Goal: Task Accomplishment & Management: Manage account settings

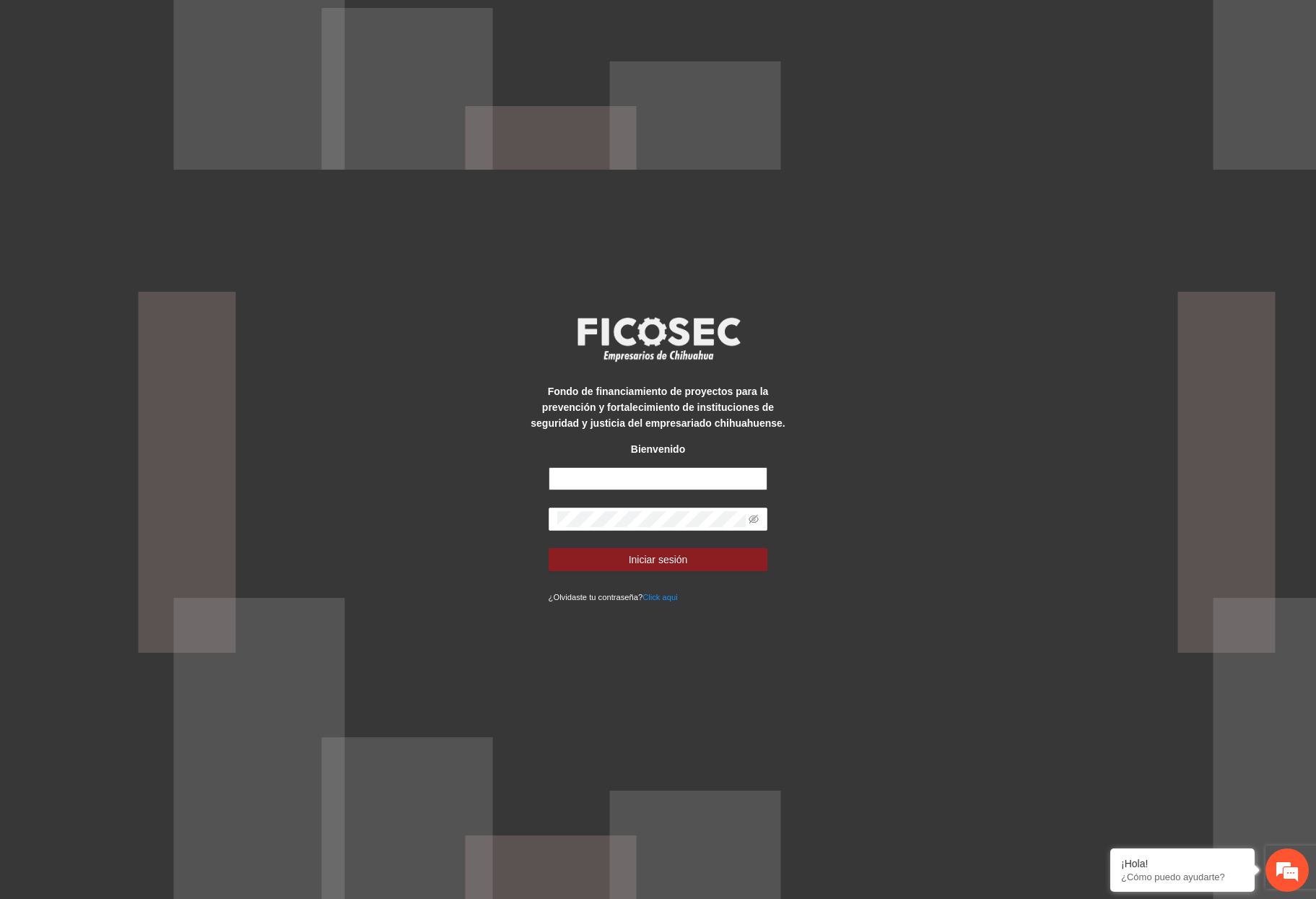
click at [594, 470] on input "text" at bounding box center [658, 478] width 219 height 23
type input "**********"
click at [549, 548] on button "Iniciar sesión" at bounding box center [658, 560] width 219 height 23
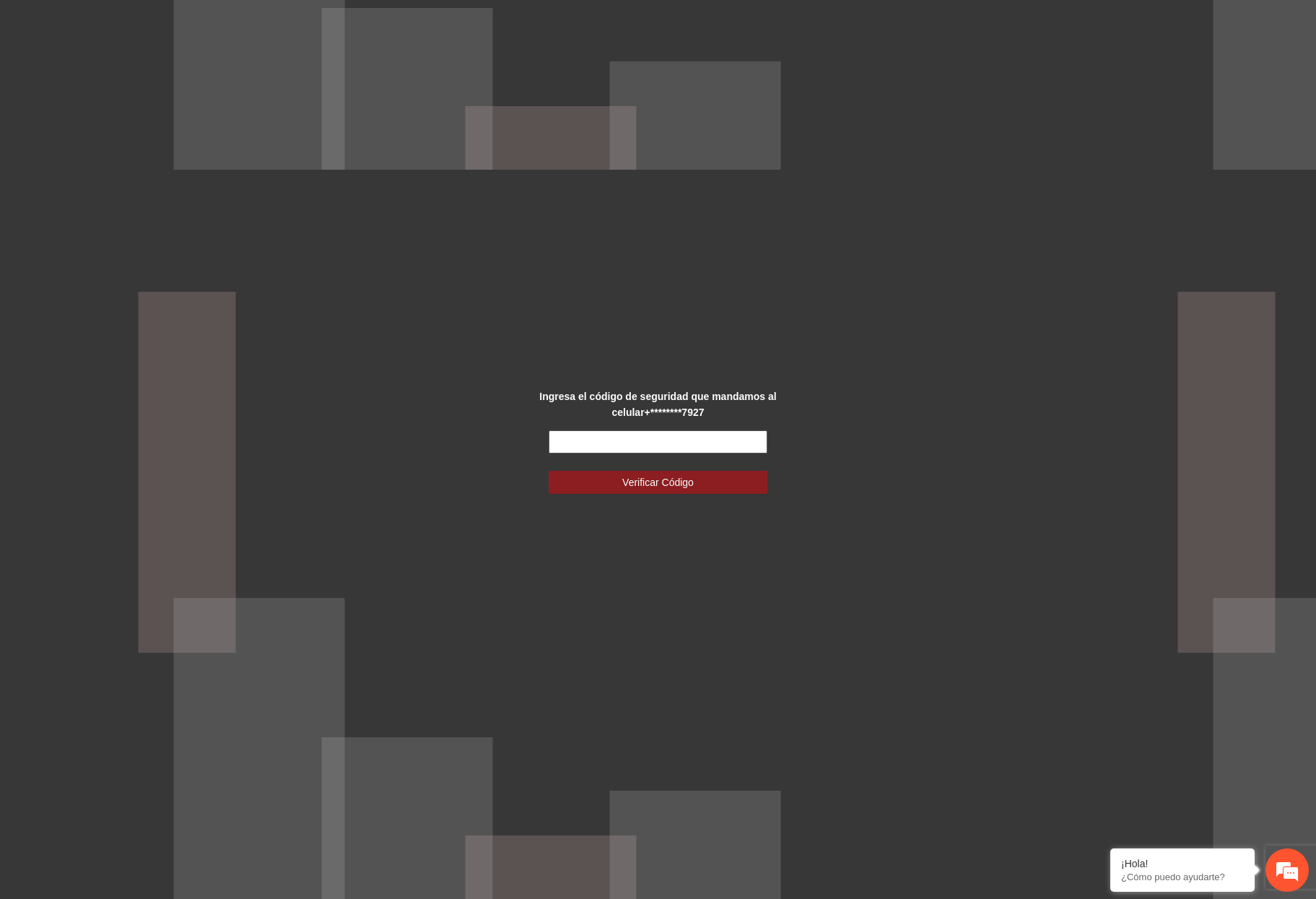
click at [589, 441] on input "text" at bounding box center [658, 442] width 219 height 23
type input "******"
click at [549, 471] on button "Verificar Código" at bounding box center [658, 482] width 219 height 23
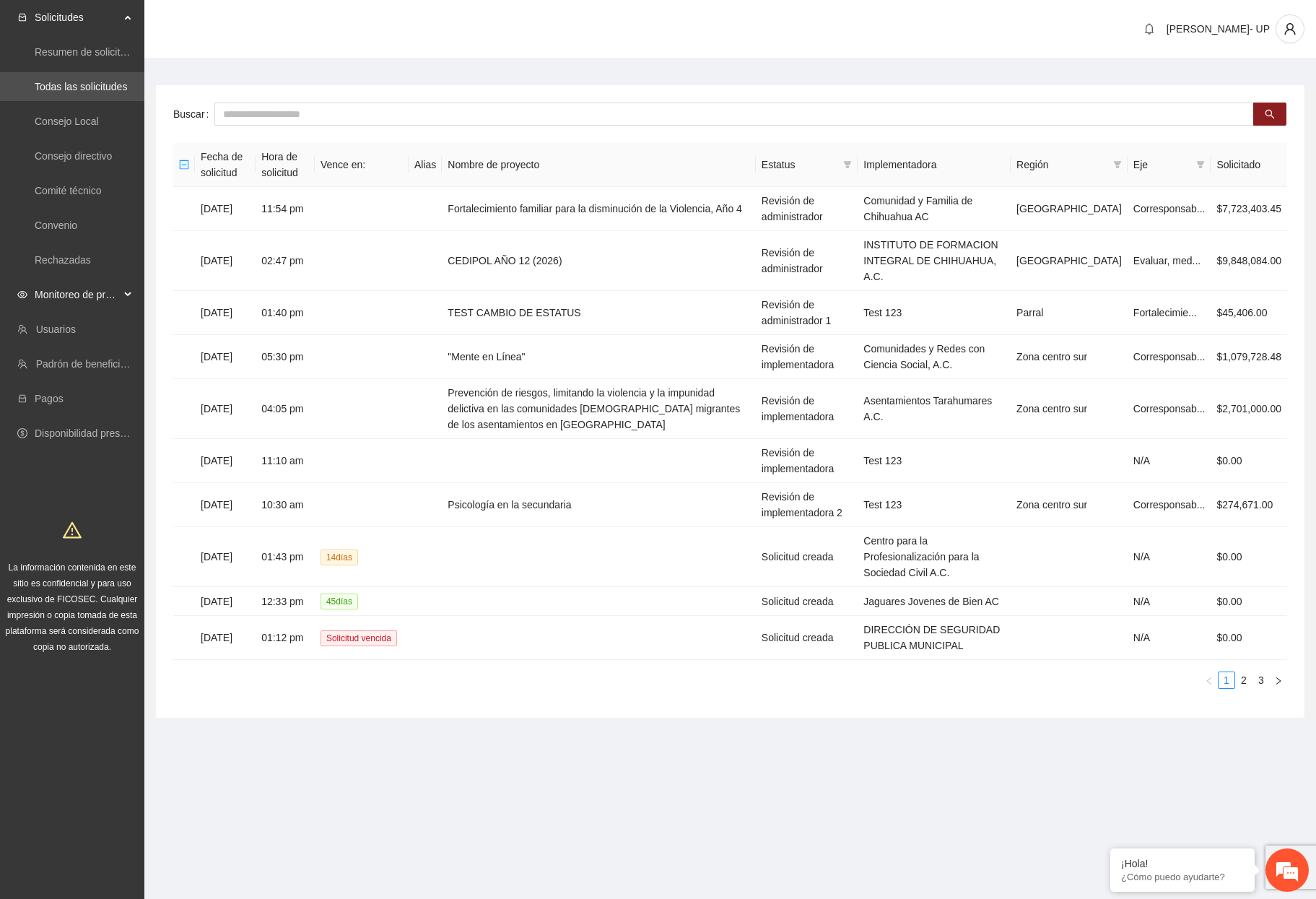
click at [54, 281] on span "Monitoreo de proyectos" at bounding box center [78, 294] width 85 height 29
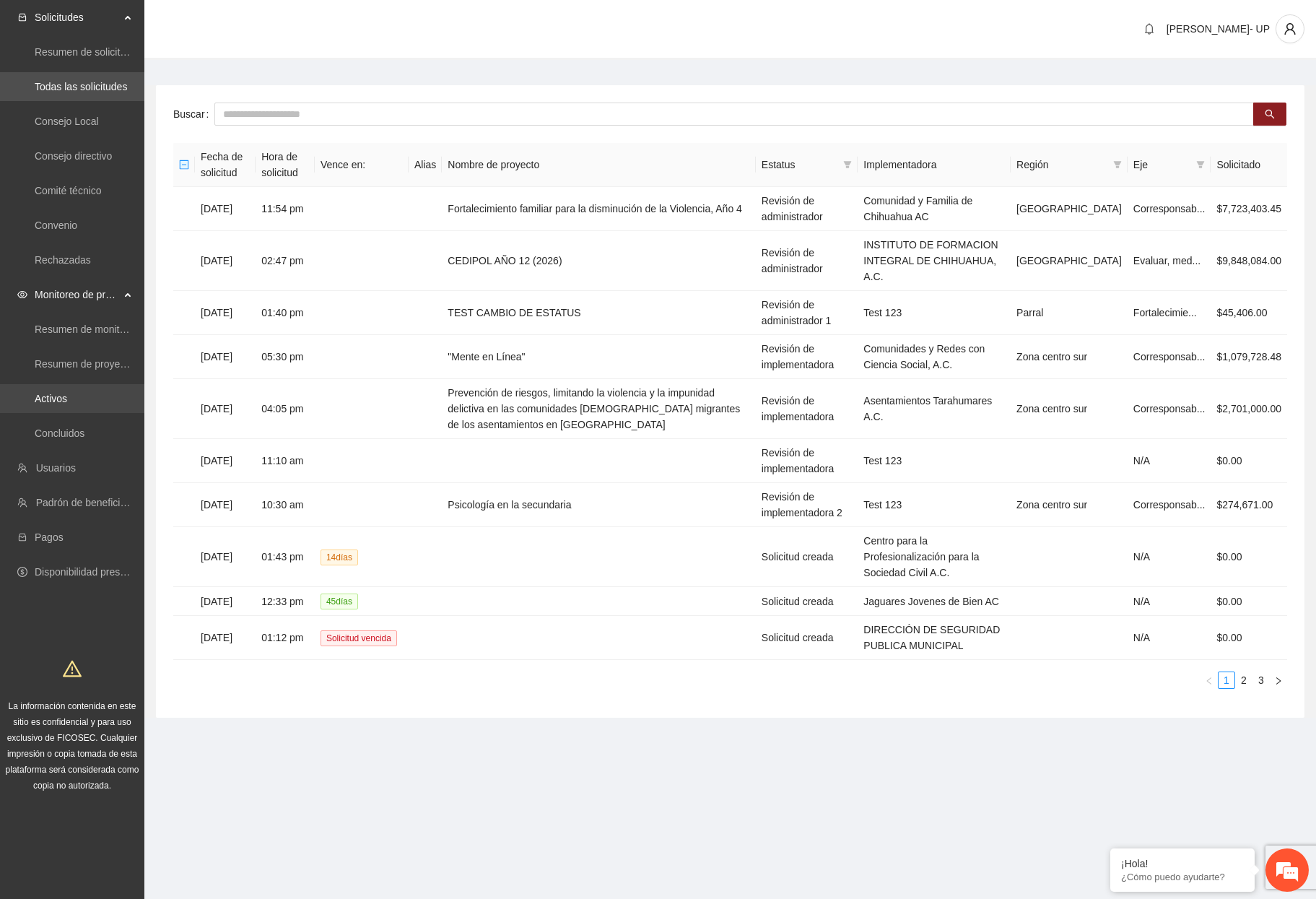
click at [67, 394] on link "Activos" at bounding box center [51, 398] width 32 height 12
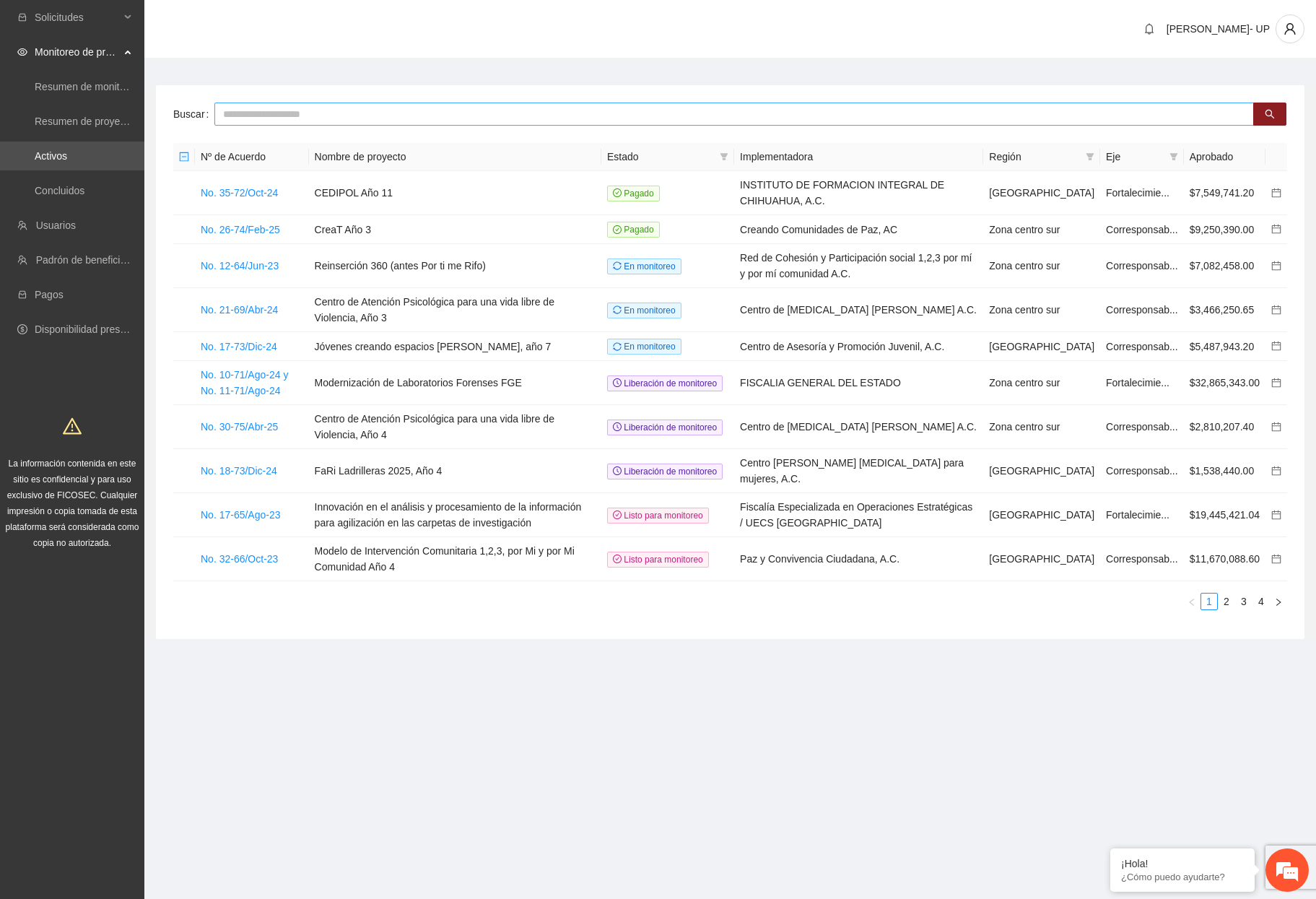
click at [248, 116] on input "text" at bounding box center [734, 114] width 1040 height 23
type input "*******"
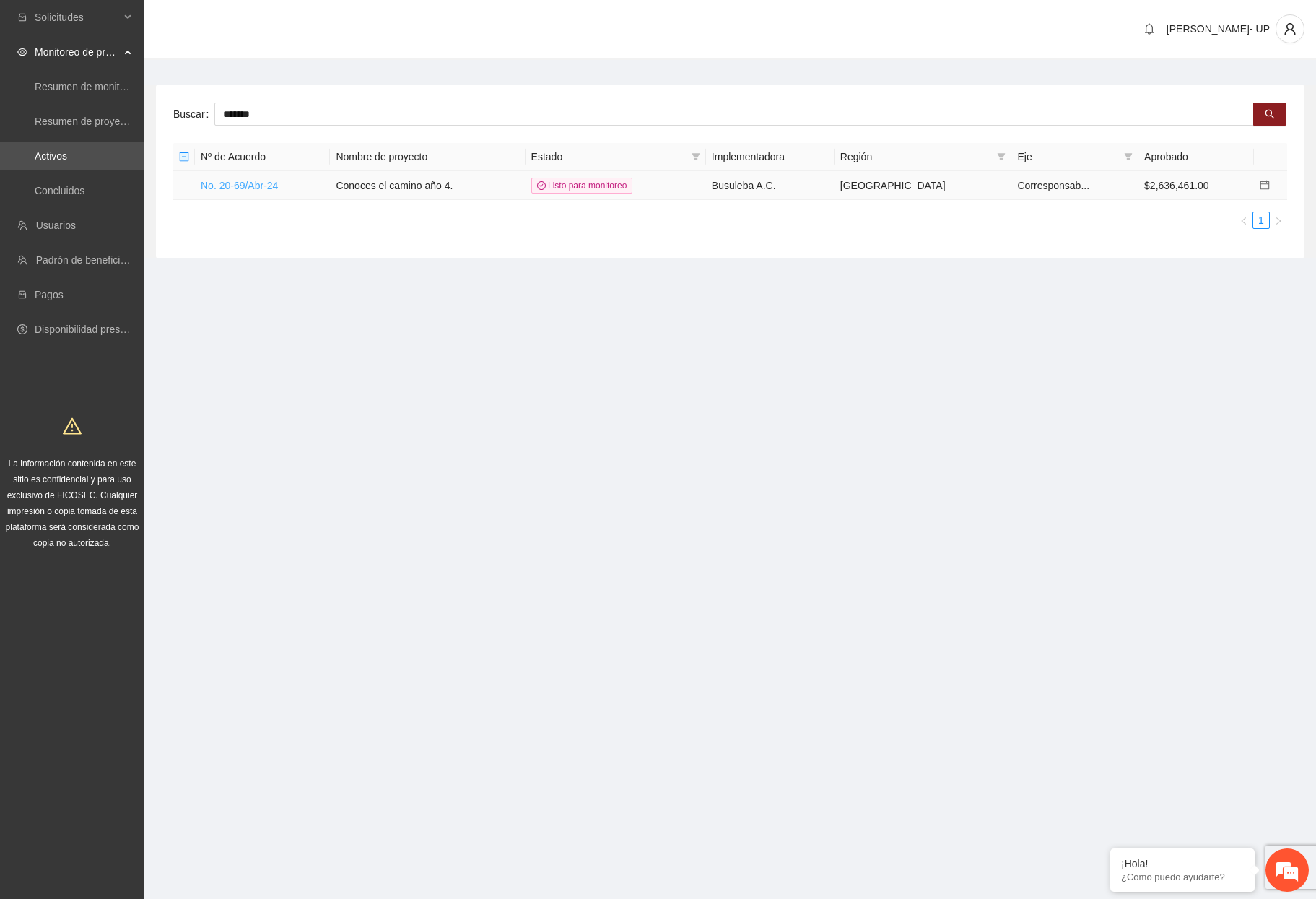
click at [237, 182] on link "No. 20-69/Abr-24" at bounding box center [240, 185] width 78 height 12
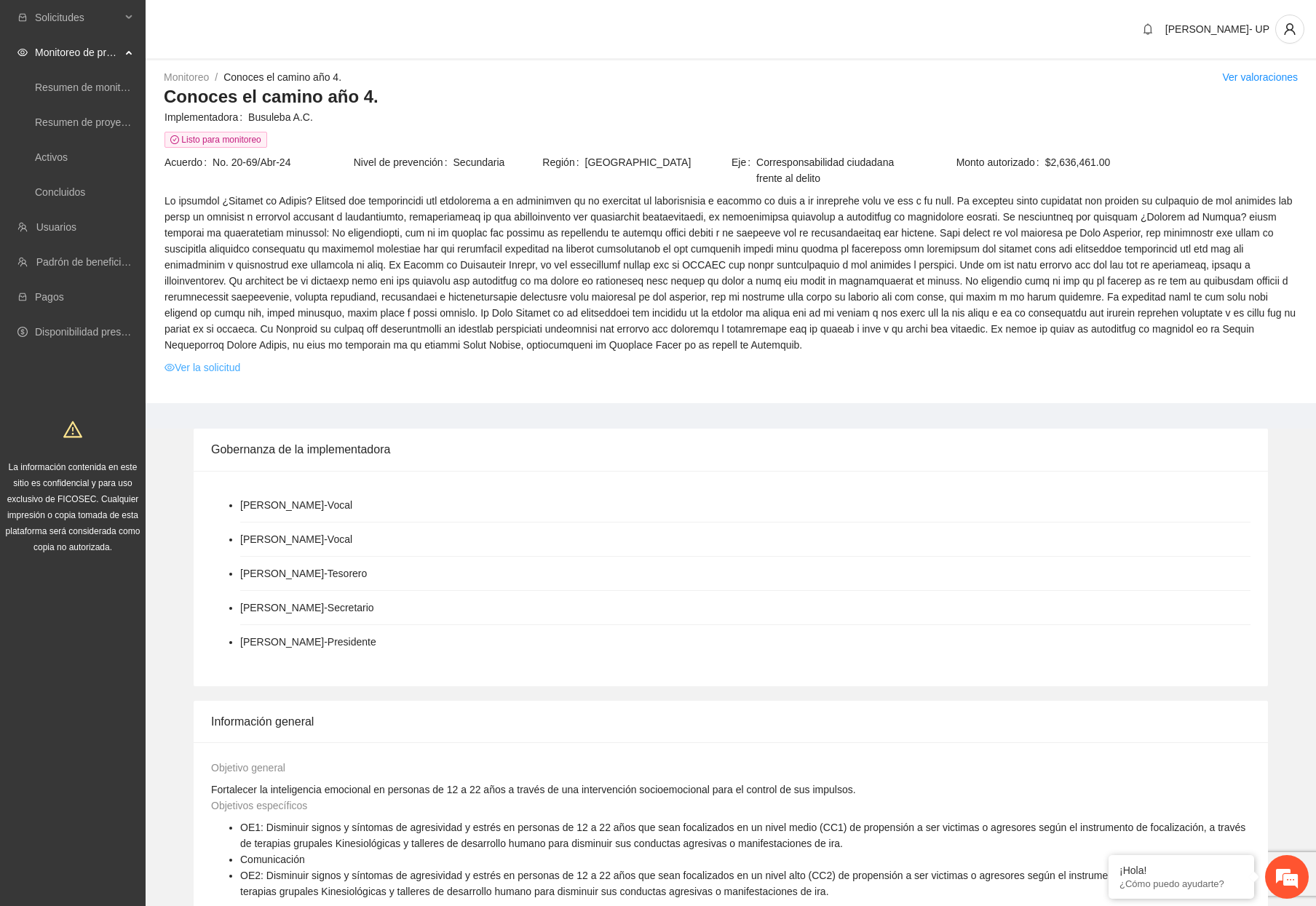
click at [229, 369] on link "Ver la solicitud" at bounding box center [202, 368] width 76 height 16
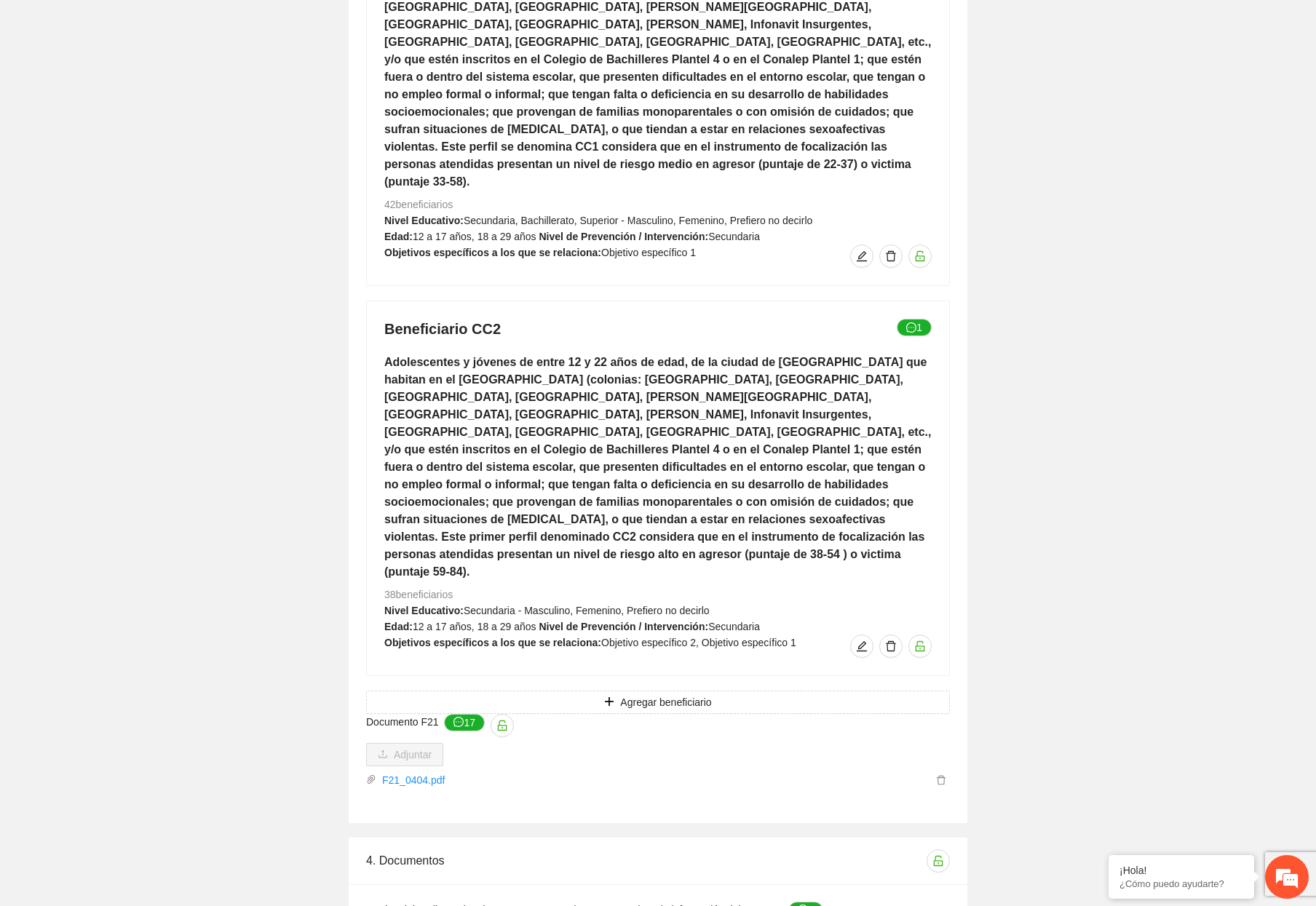
scroll to position [3228, 0]
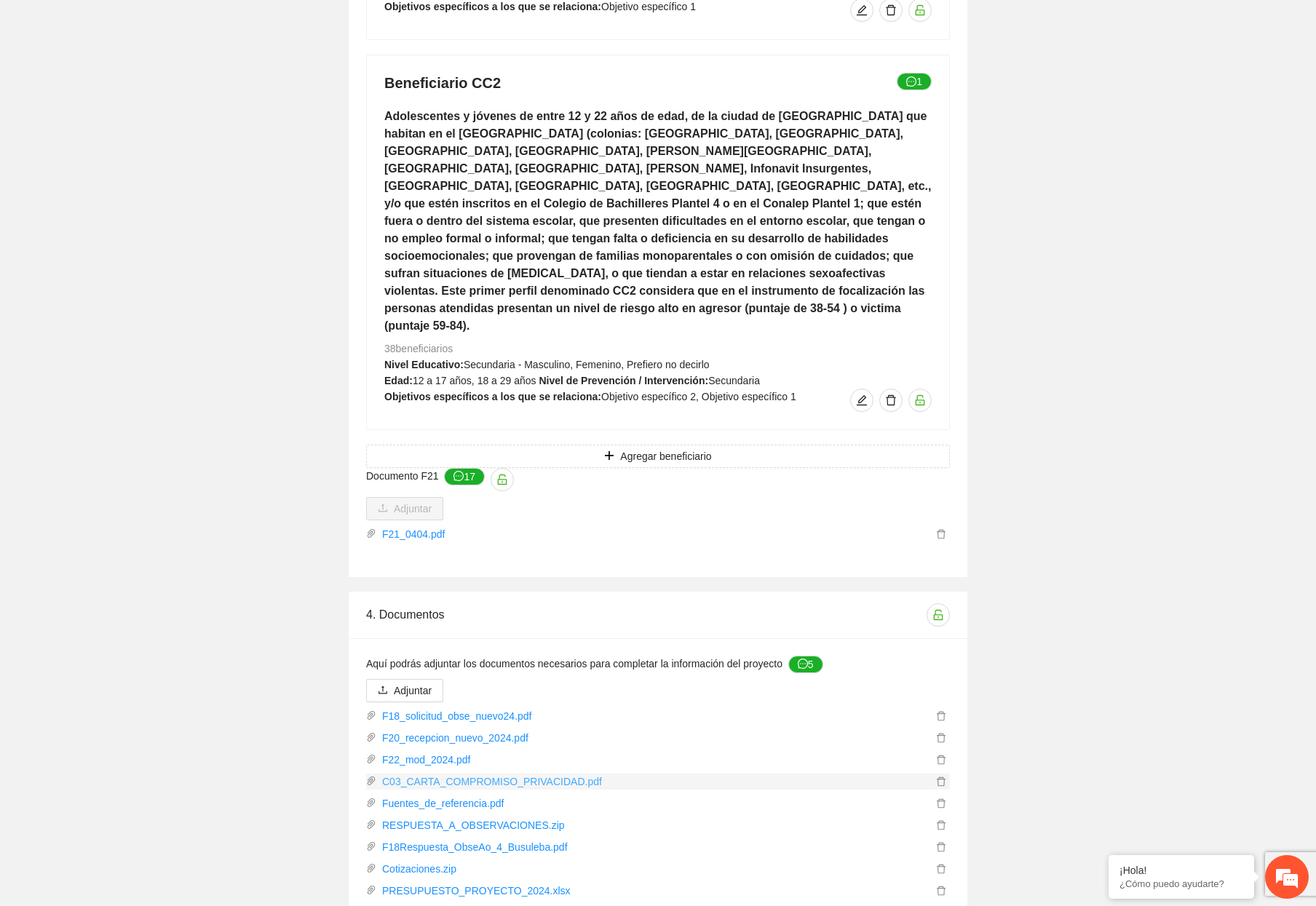
click at [416, 774] on link "C03_CARTA_COMPROMISO_PRIVACIDAD.pdf" at bounding box center [654, 782] width 556 height 16
drag, startPoint x: 333, startPoint y: 778, endPoint x: 740, endPoint y: 796, distance: 407.4
click at [337, 778] on div "4. Documentos Aquí podrás adjuntar los documentos necesarios para completar la …" at bounding box center [657, 774] width 691 height 364
click at [1111, 861] on em at bounding box center [1109, 857] width 14 height 14
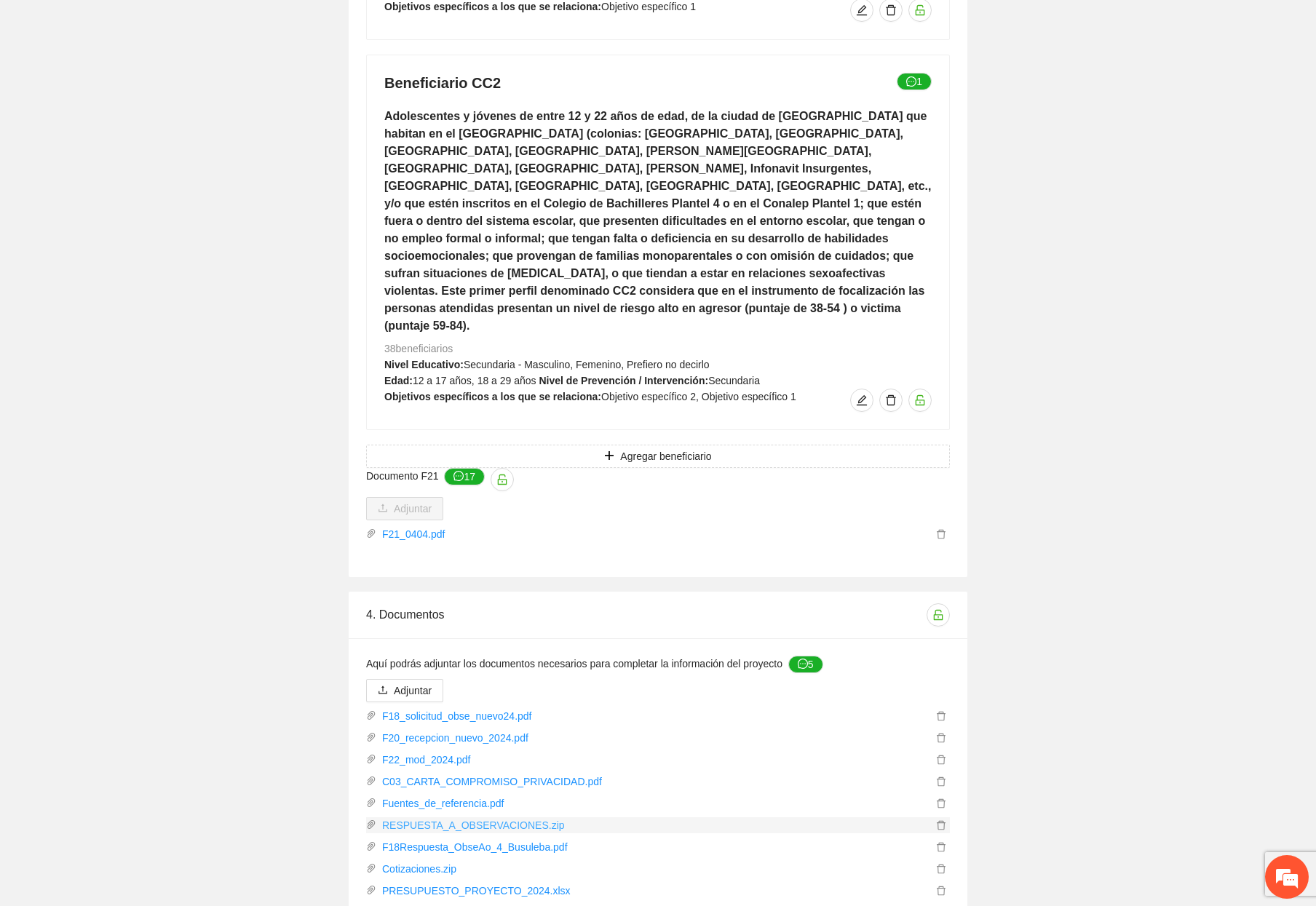
click at [481, 817] on link "RESPUESTA_A_OBSERVACIONES.zip" at bounding box center [654, 825] width 556 height 16
click at [440, 774] on link "C03_CARTA_COMPROMISO_PRIVACIDAD.pdf" at bounding box center [654, 782] width 556 height 16
drag, startPoint x: 136, startPoint y: 410, endPoint x: 63, endPoint y: 63, distance: 354.6
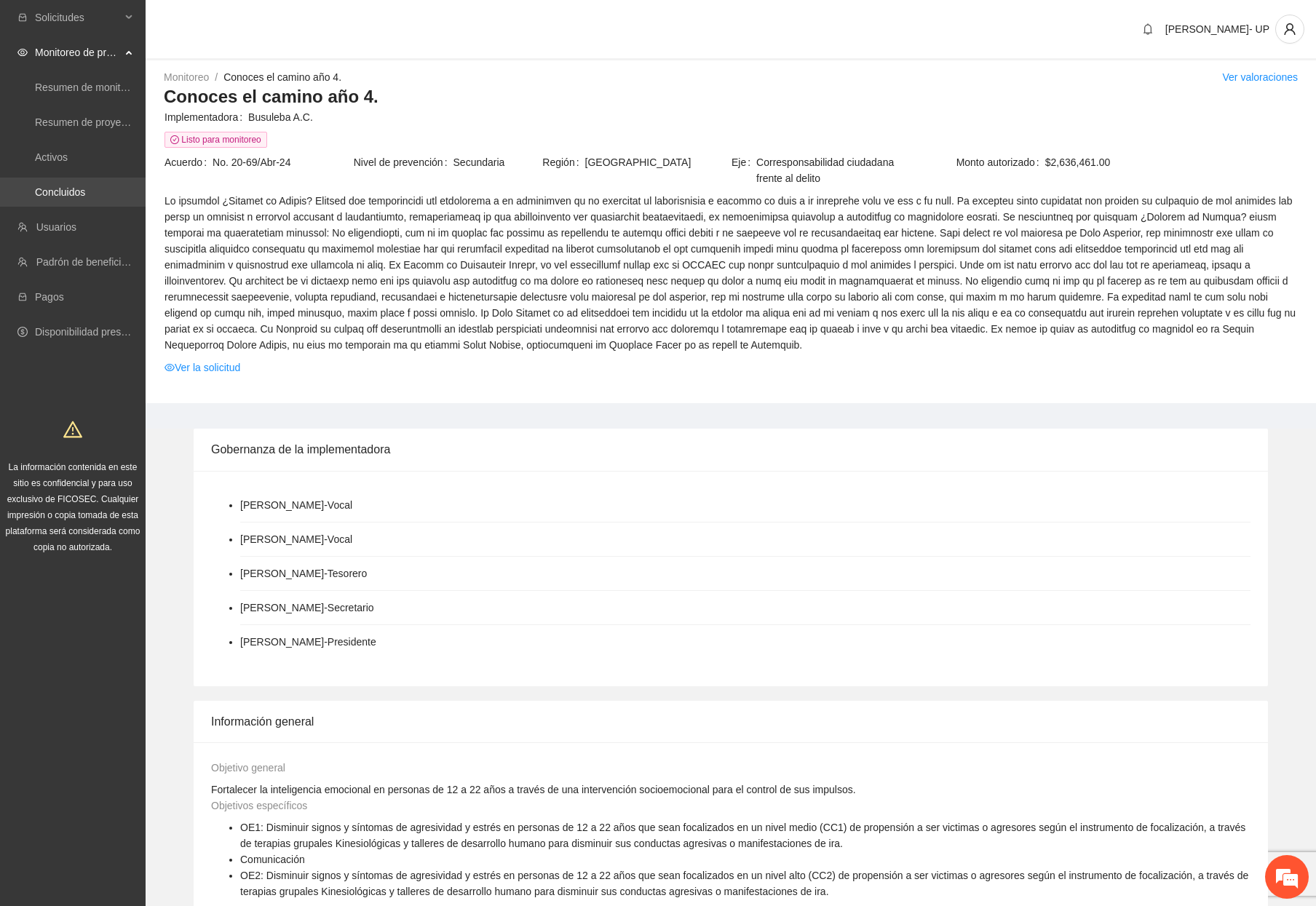
click at [67, 197] on link "Concluidos" at bounding box center [60, 192] width 50 height 12
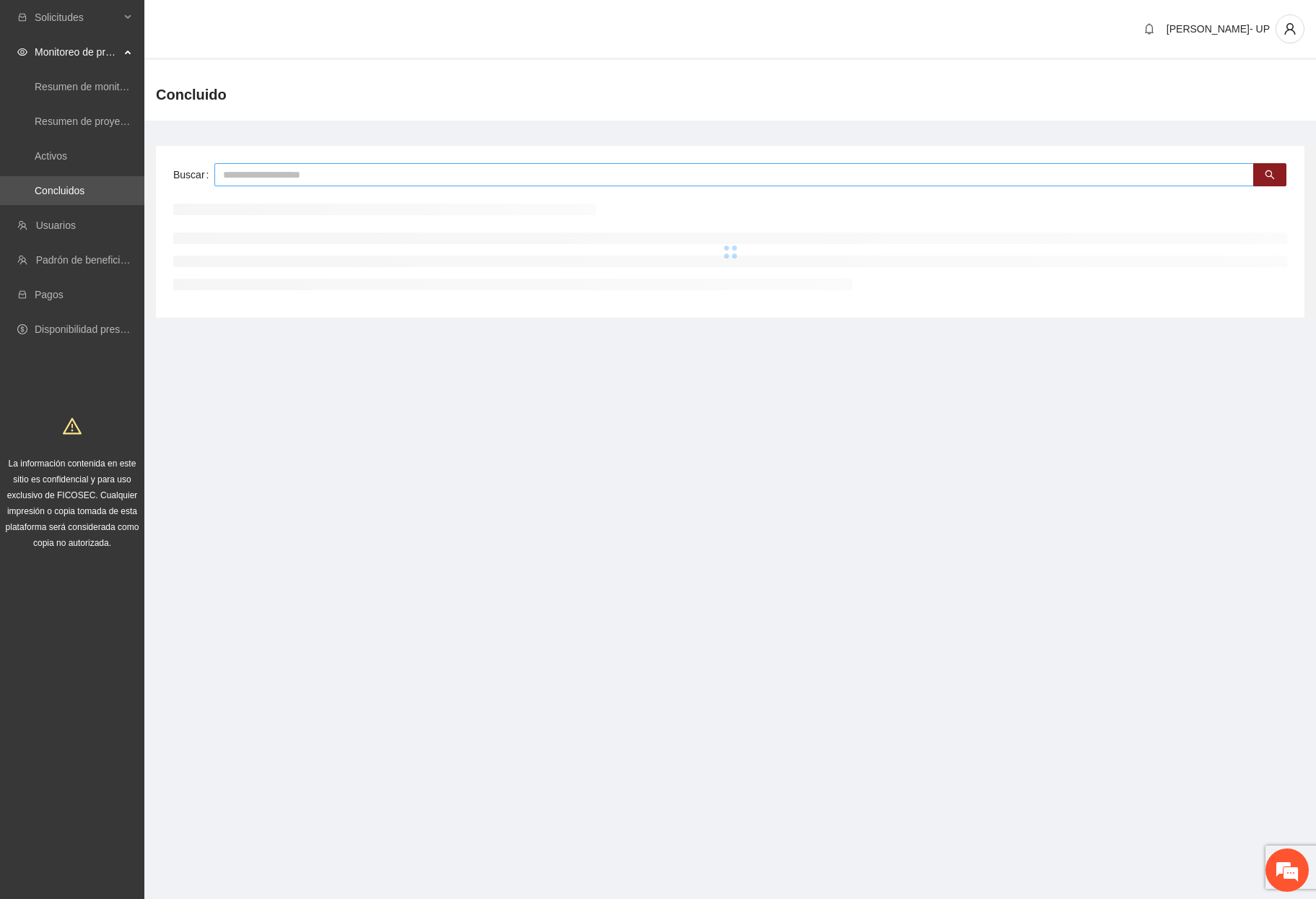
click at [271, 180] on input "text" at bounding box center [734, 174] width 1040 height 23
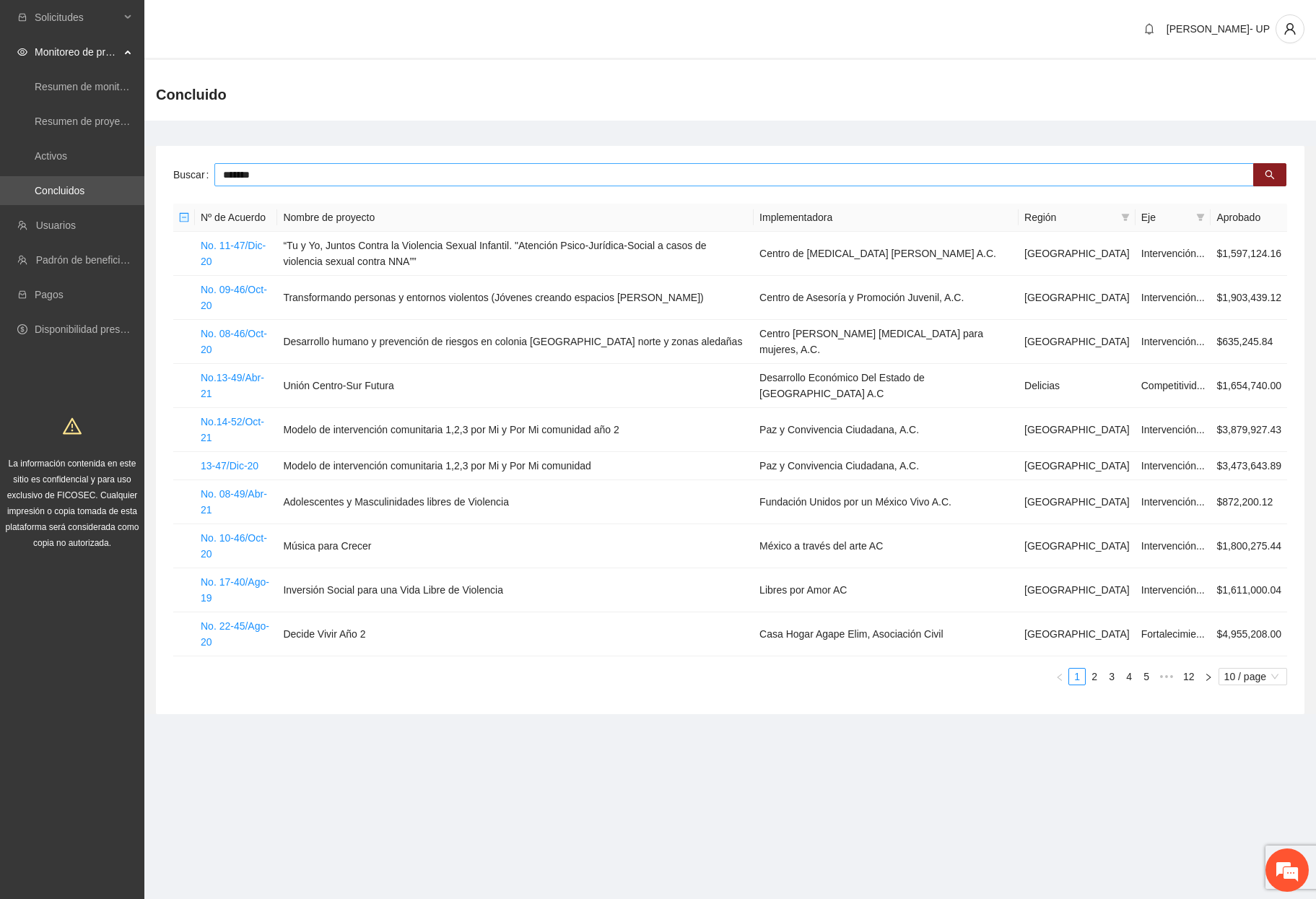
type input "*******"
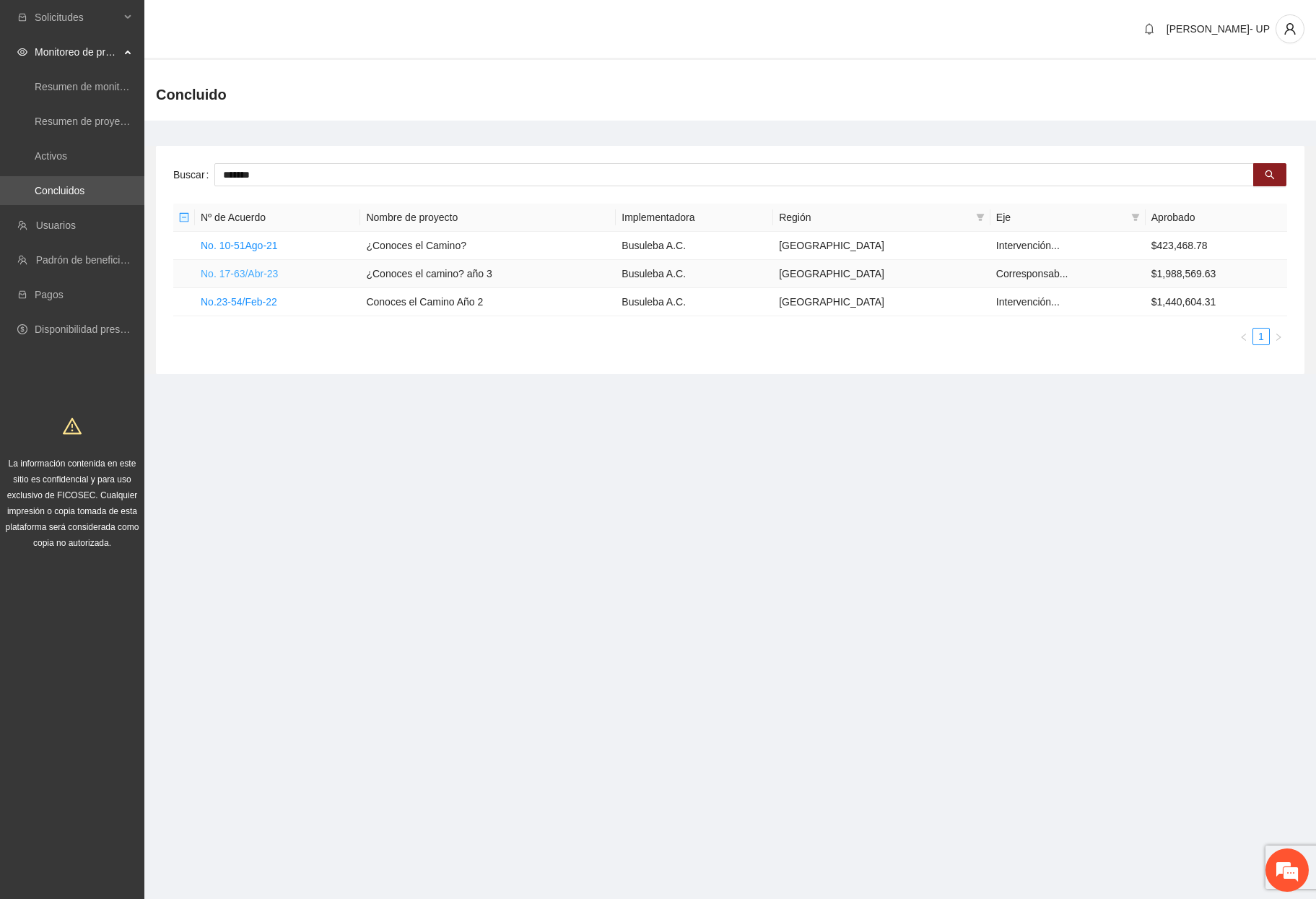
click at [264, 268] on link "No. 17-63/Abr-23" at bounding box center [240, 274] width 78 height 12
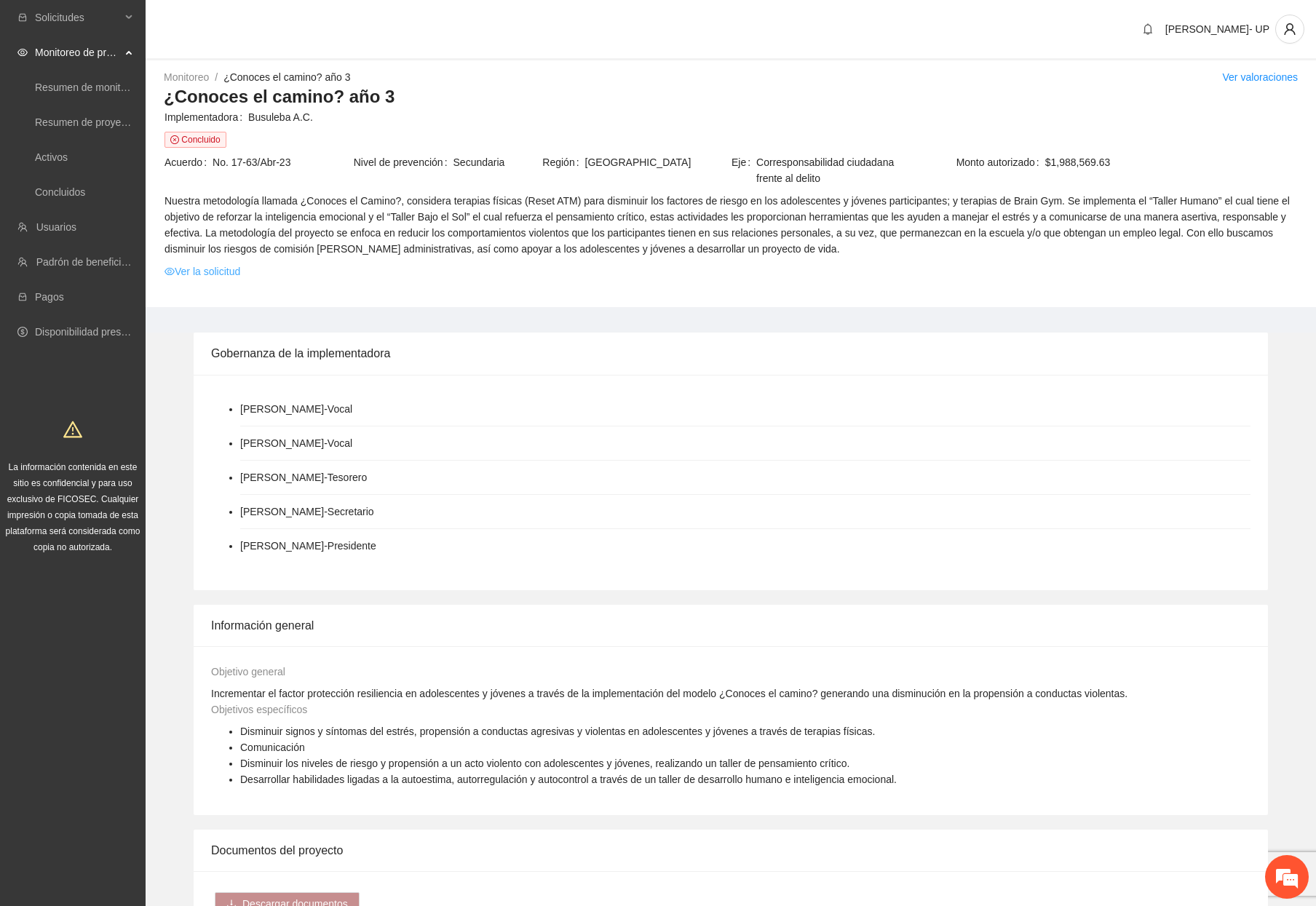
click at [216, 266] on link "Ver la solicitud" at bounding box center [202, 271] width 76 height 16
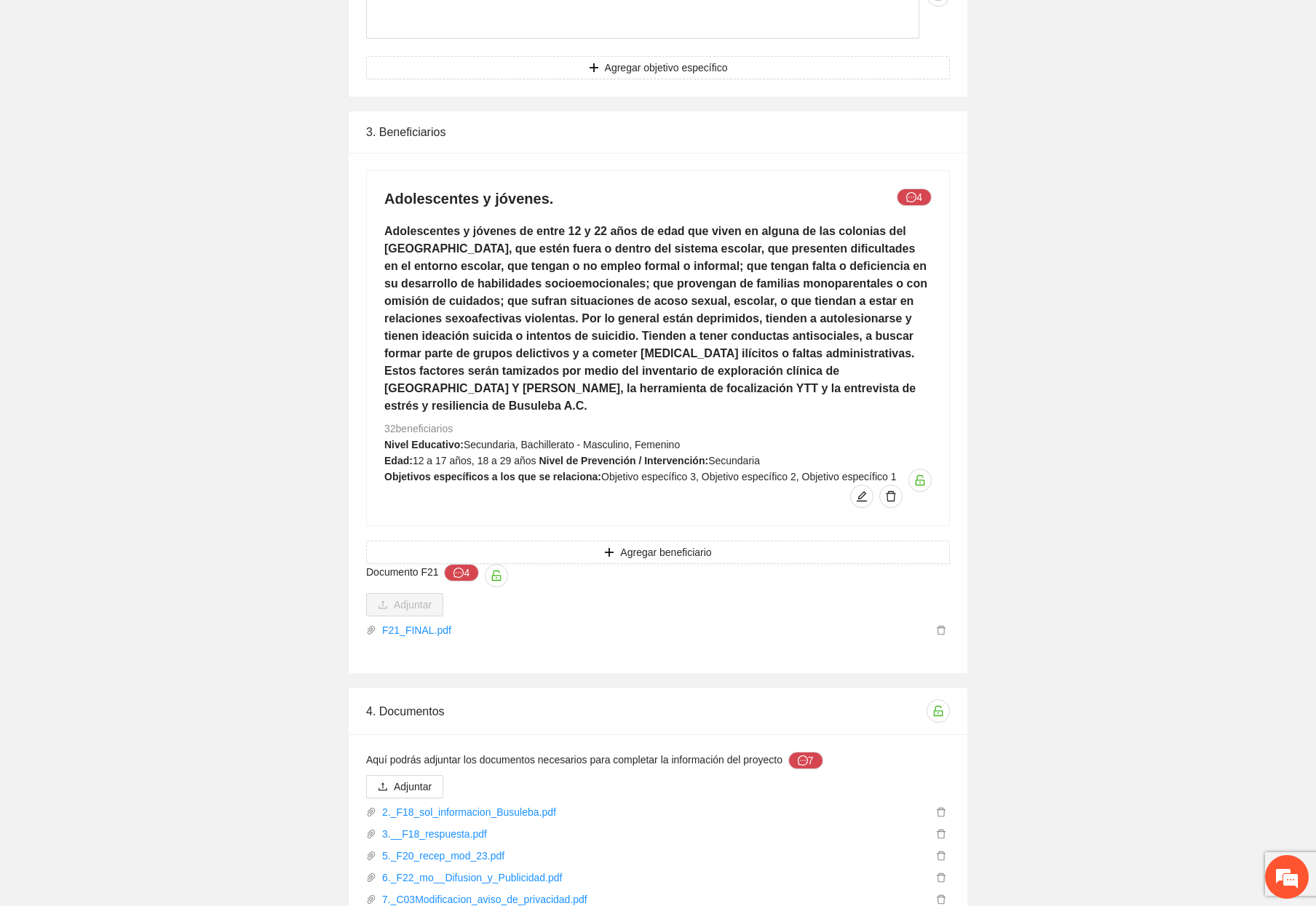
scroll to position [2984, 0]
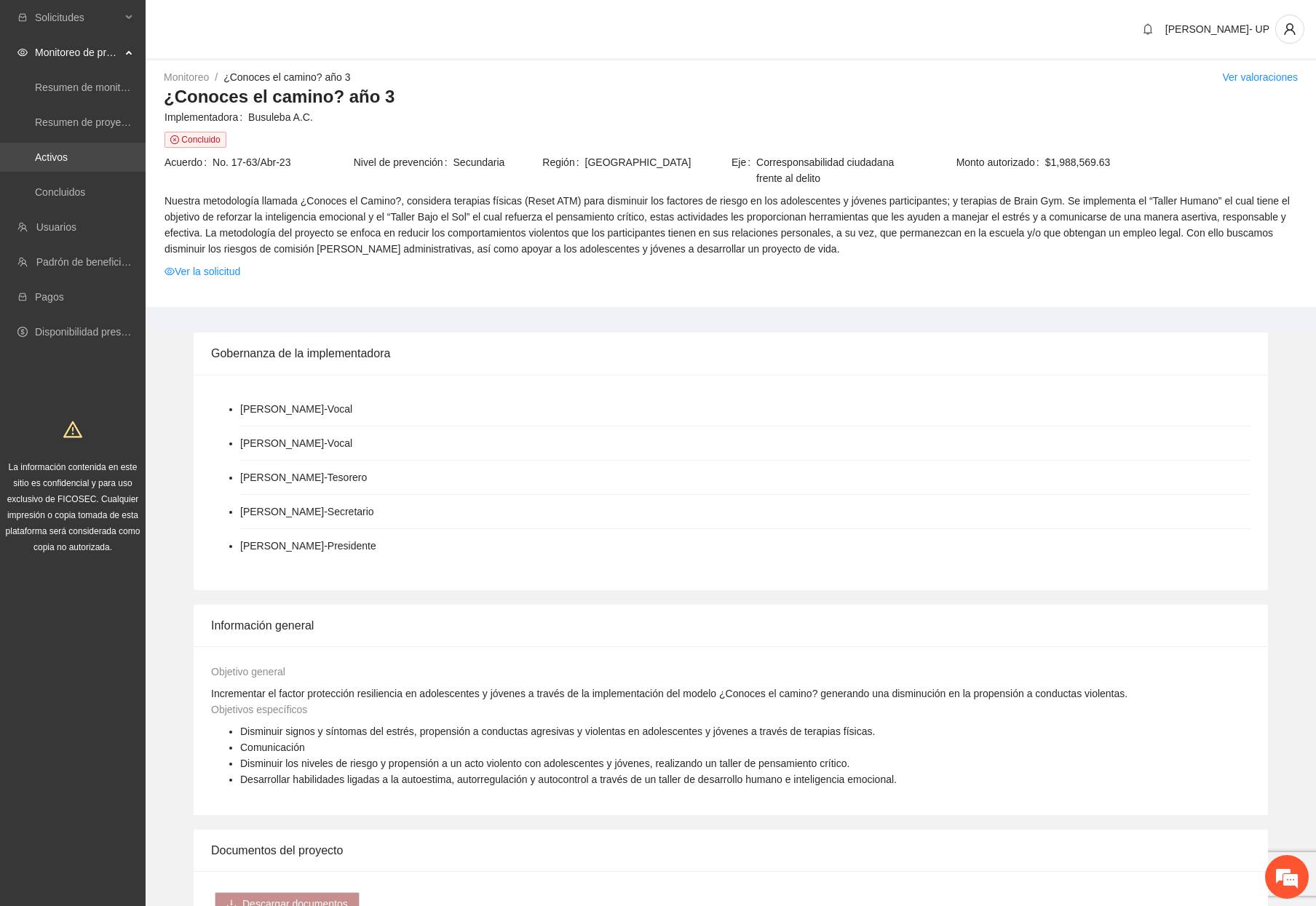
click at [43, 152] on link "Activos" at bounding box center [51, 157] width 33 height 12
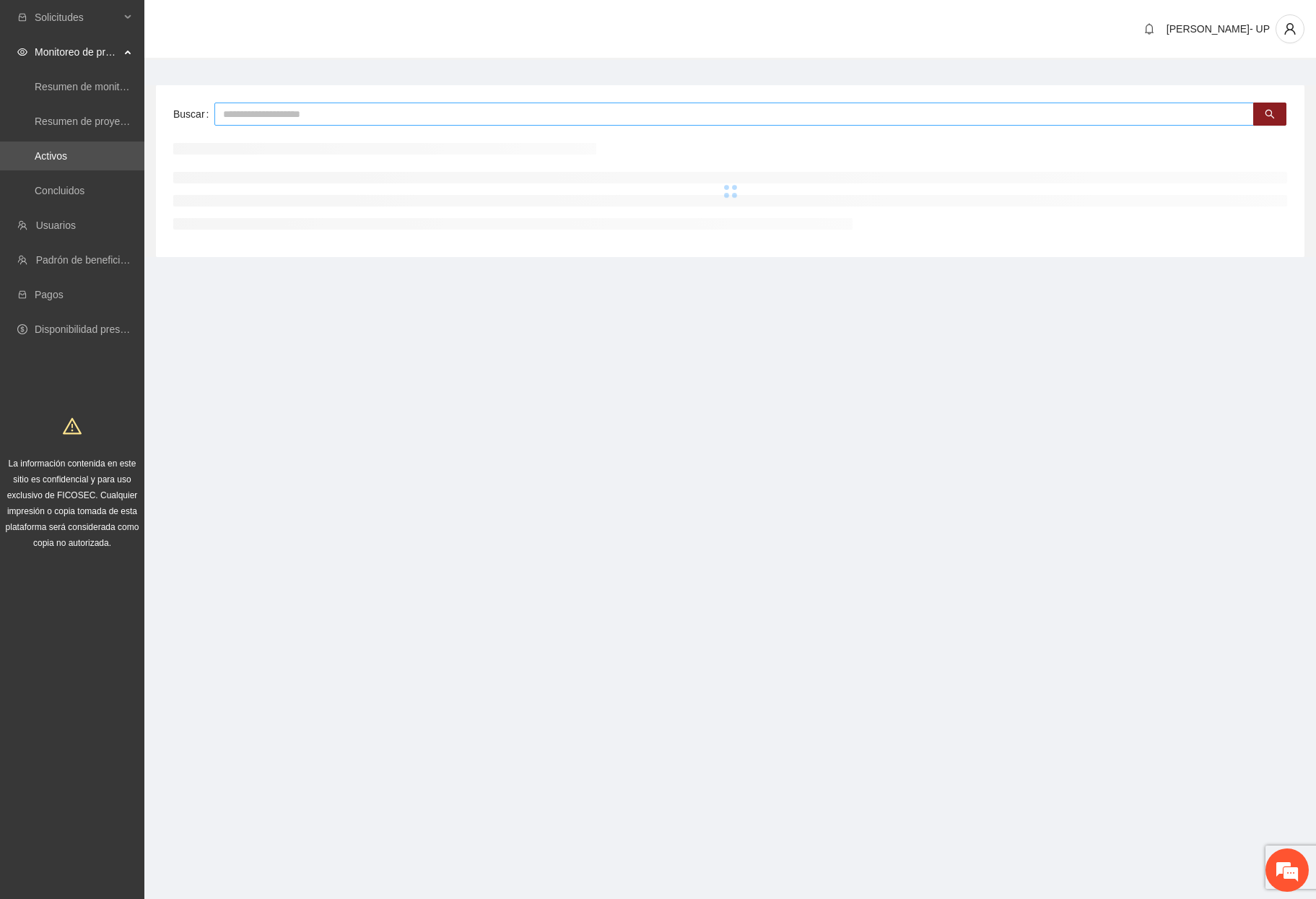
click at [449, 113] on input "text" at bounding box center [734, 114] width 1040 height 23
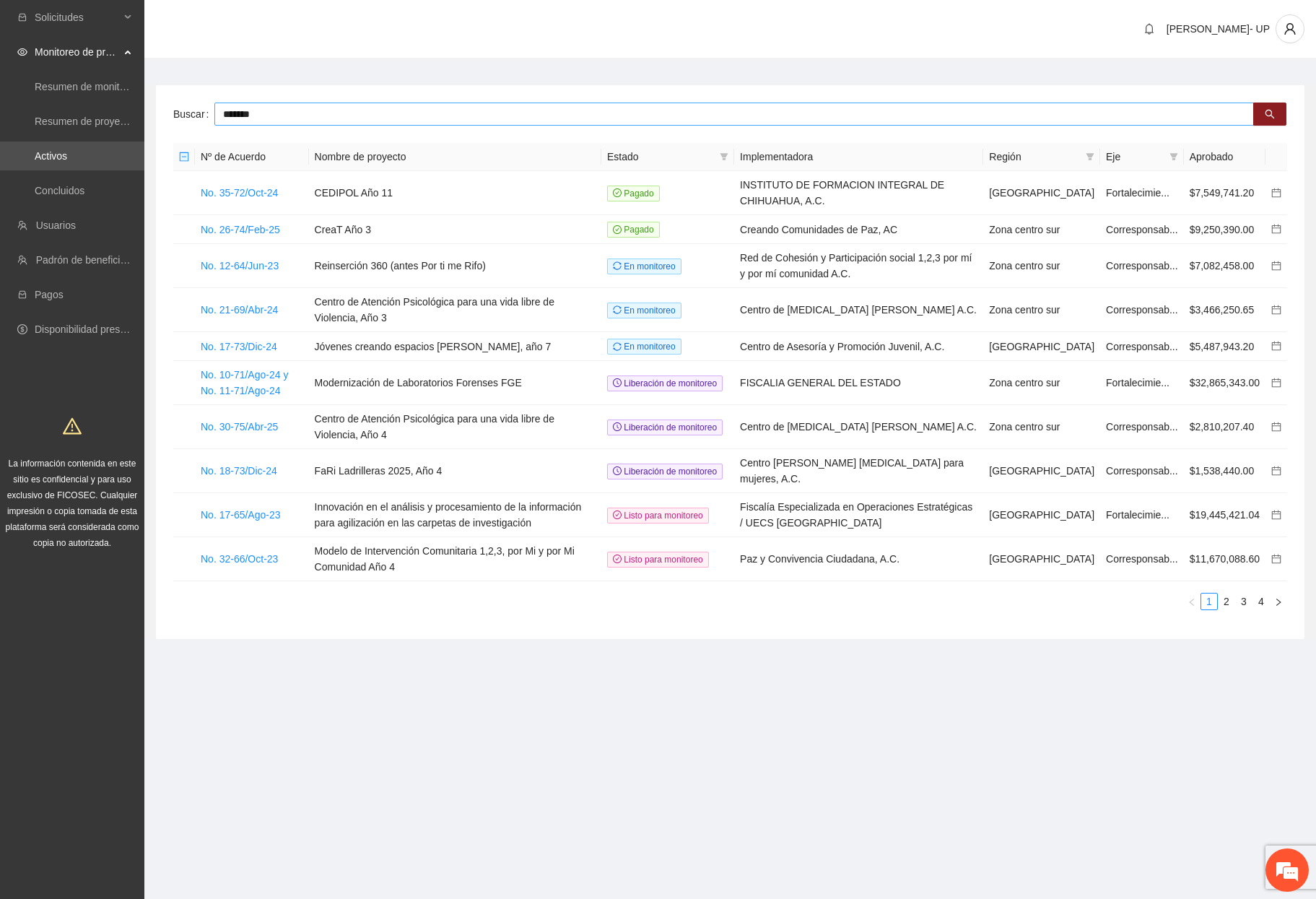
type input "*******"
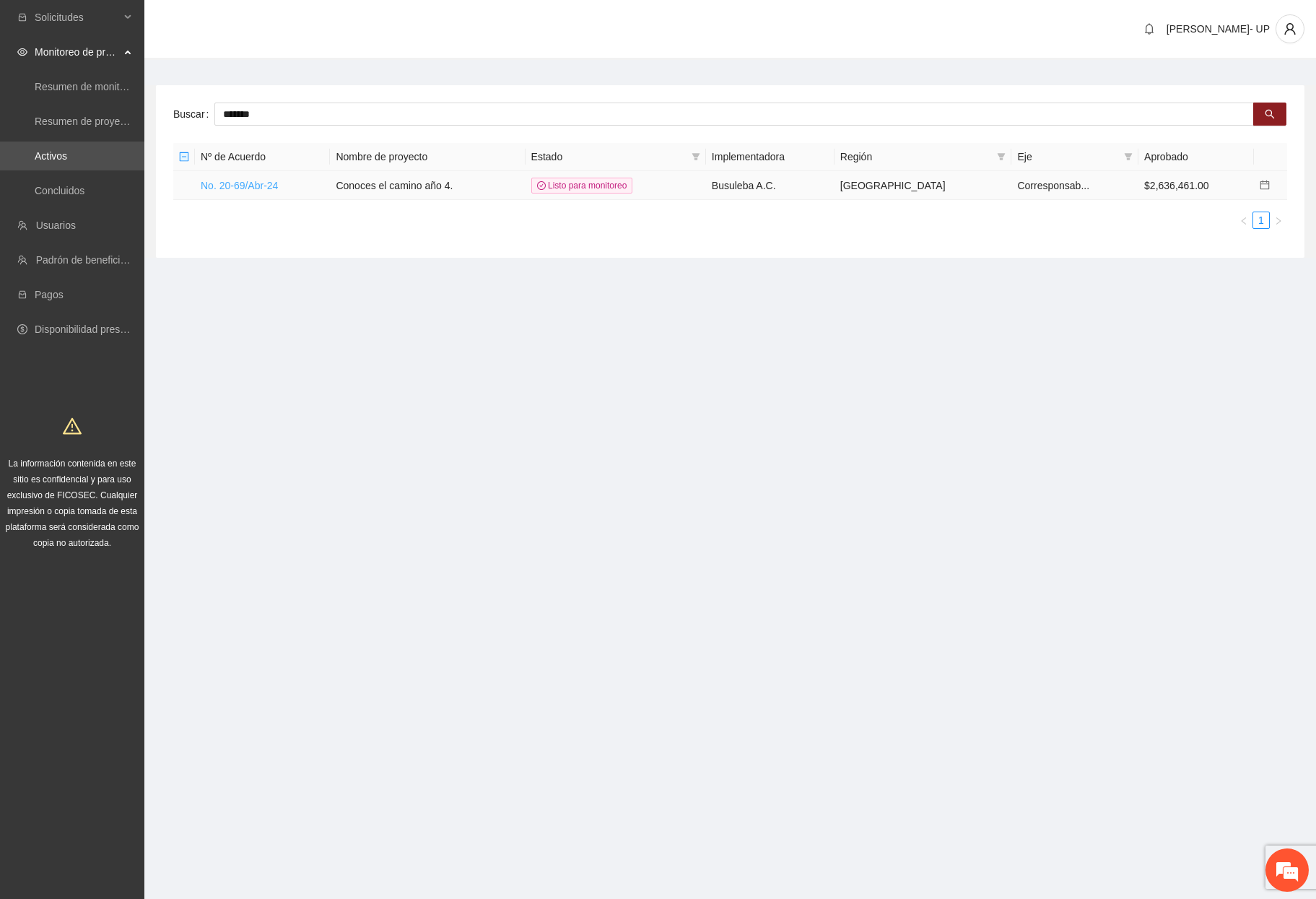
click at [250, 180] on link "No. 20-69/Abr-24" at bounding box center [240, 185] width 78 height 12
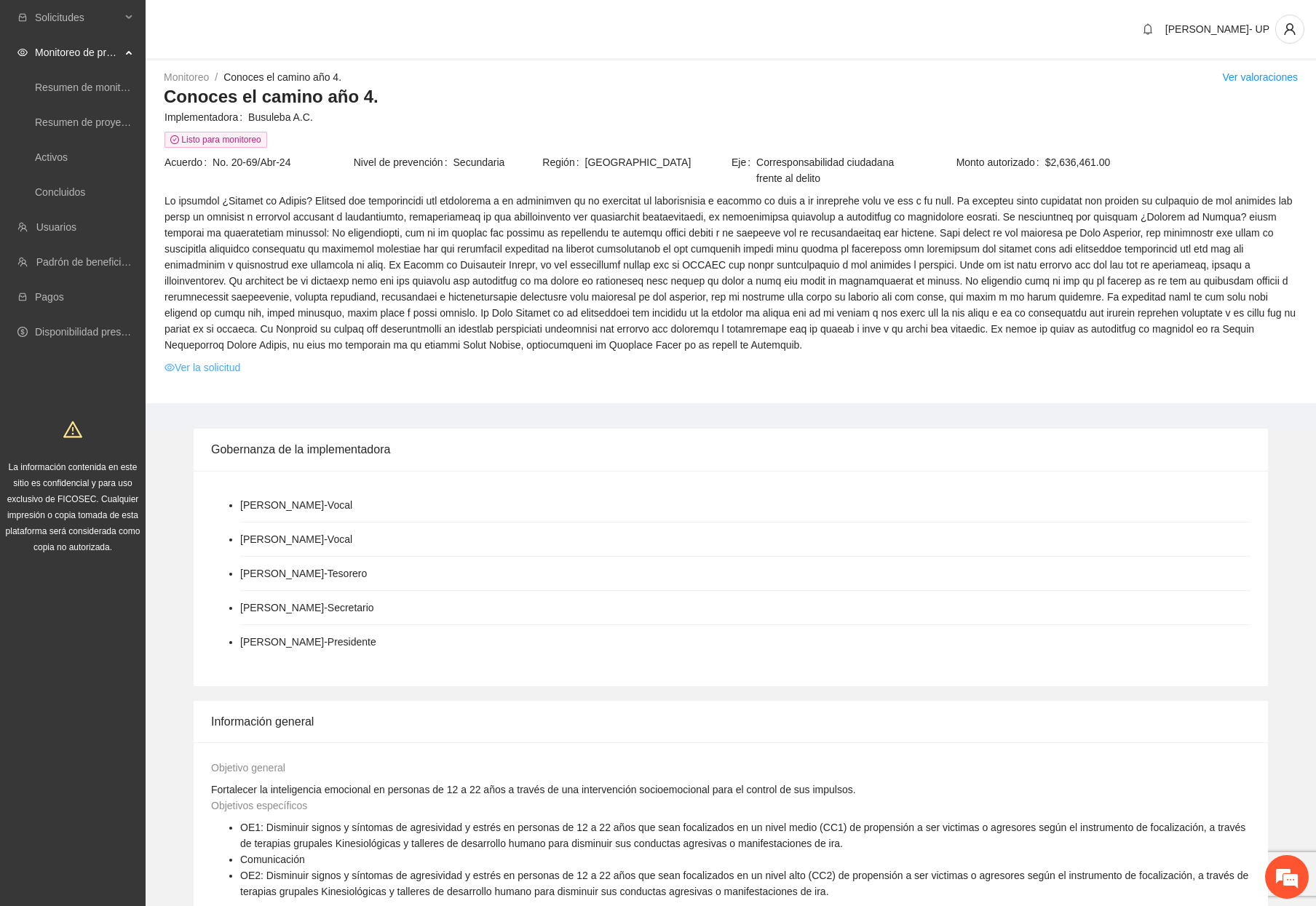
click at [216, 369] on link "Ver la solicitud" at bounding box center [202, 368] width 76 height 16
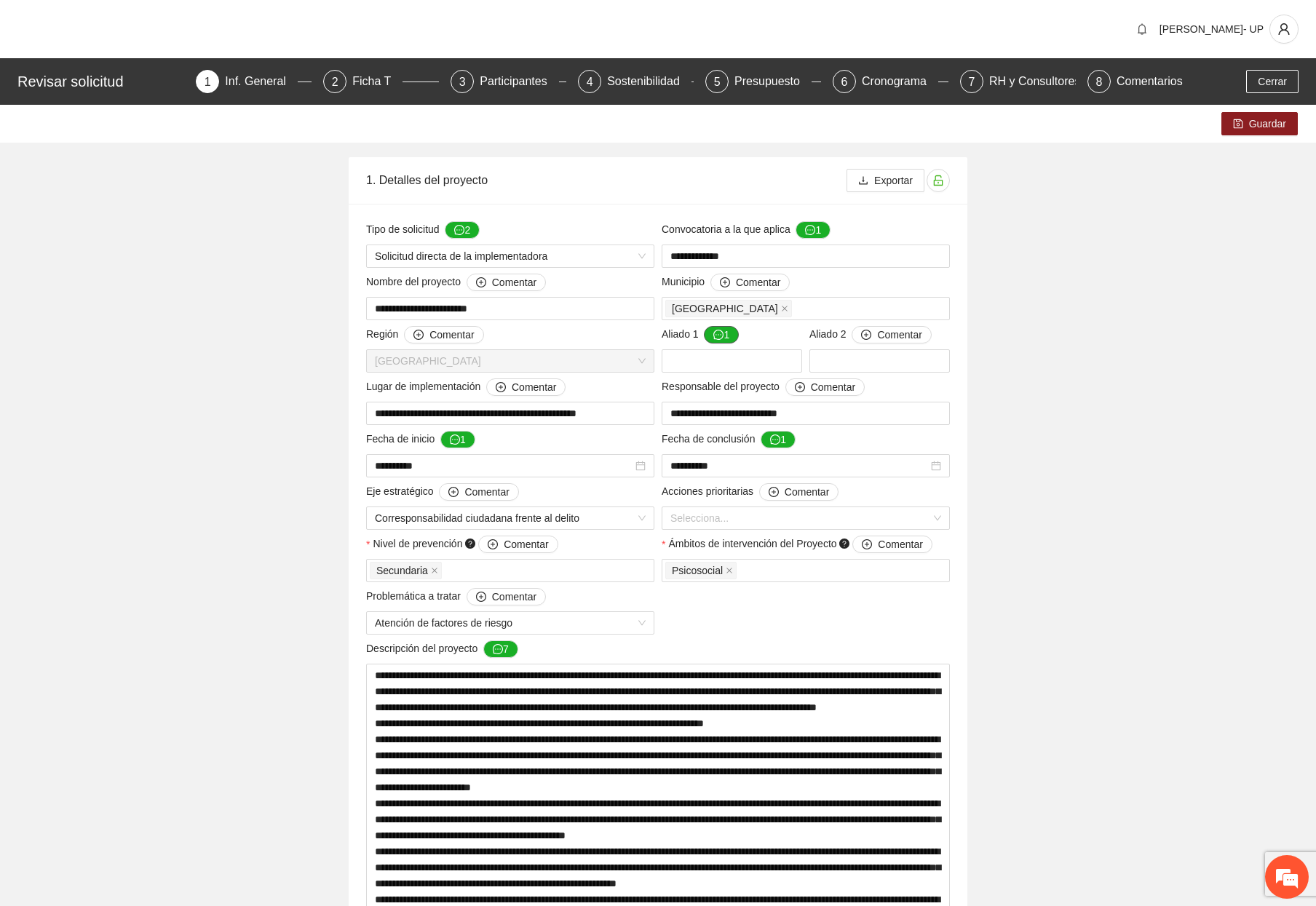
click at [716, 330] on icon "message" at bounding box center [718, 334] width 10 height 10
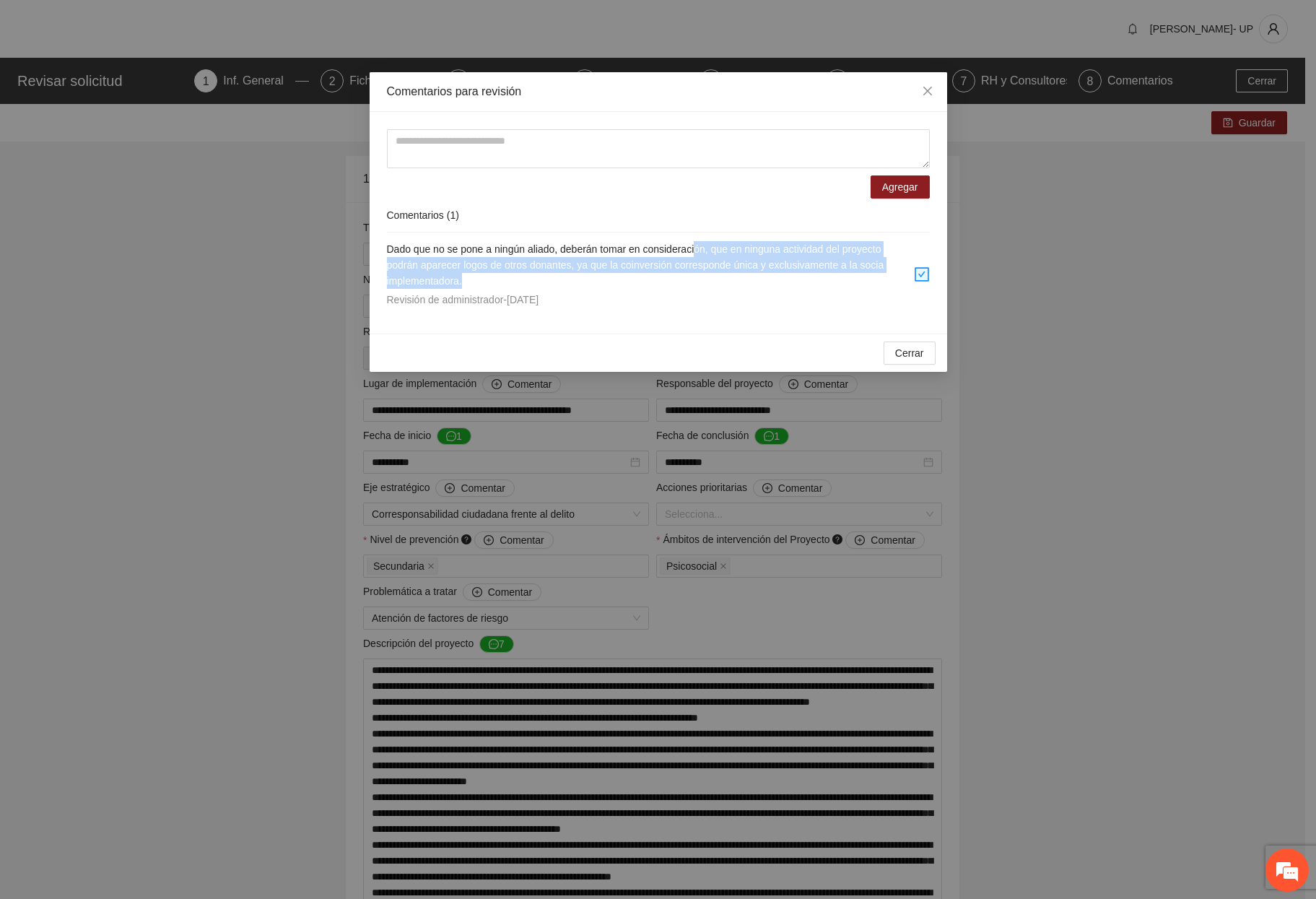
drag, startPoint x: 711, startPoint y: 248, endPoint x: 893, endPoint y: 127, distance: 218.6
click at [859, 247] on span "Dado que no se pone a ningún aliado, deberán tomar en consideración, que en nin…" at bounding box center [635, 265] width 498 height 44
click at [931, 93] on icon "close" at bounding box center [927, 91] width 12 height 12
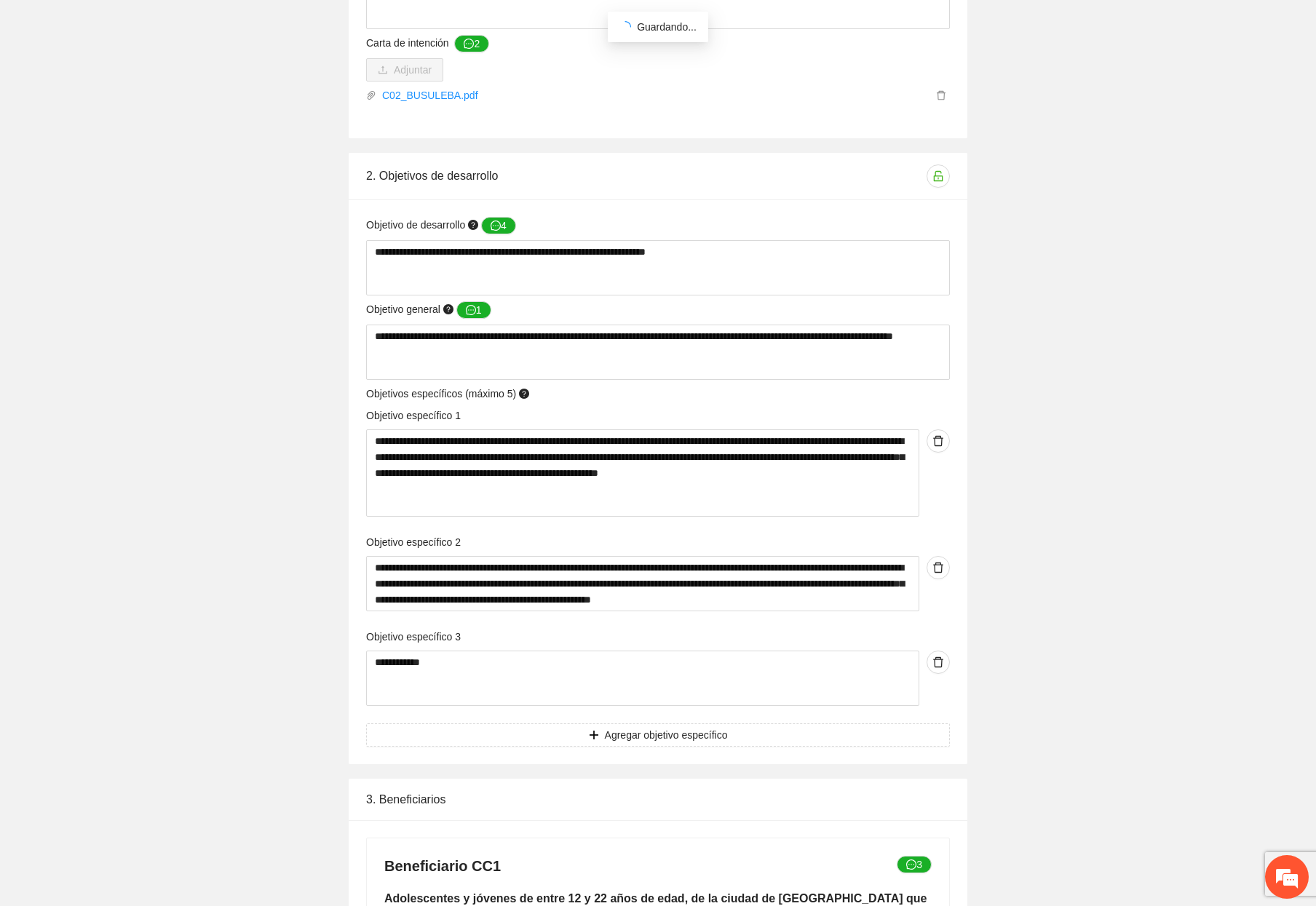
scroll to position [1845, 0]
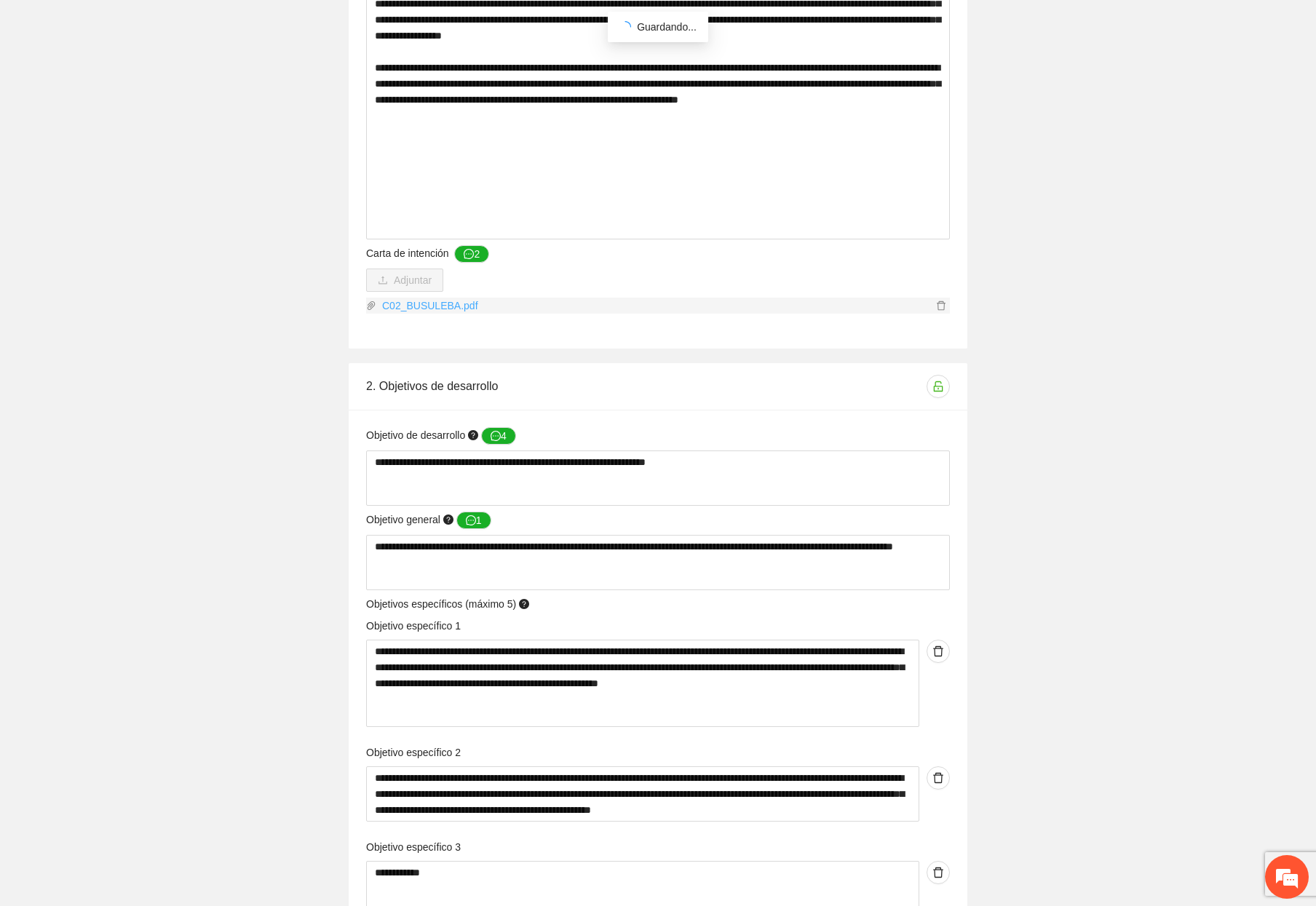
click at [415, 309] on link "C02_BUSULEBA.pdf" at bounding box center [654, 305] width 556 height 16
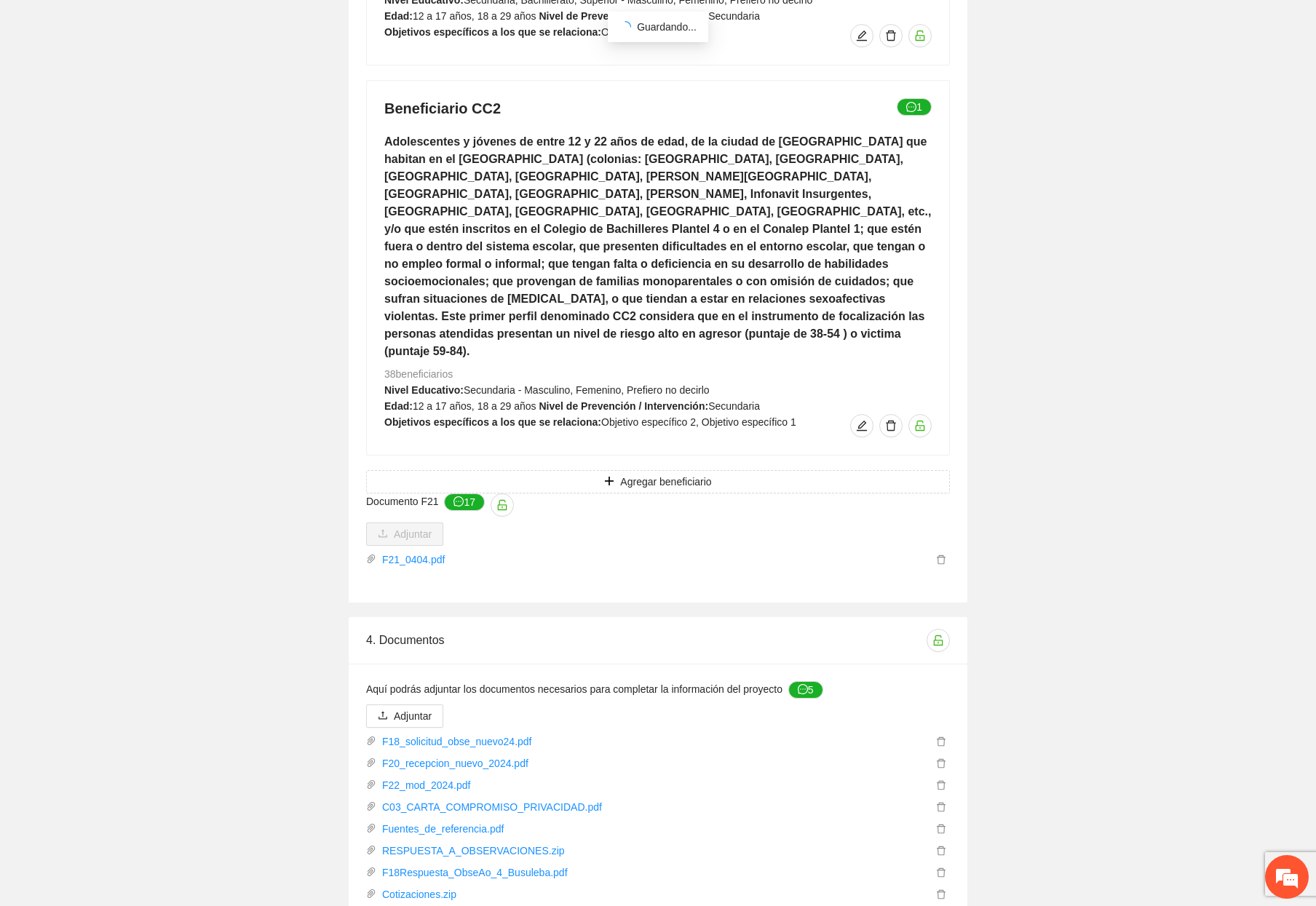
scroll to position [3228, 0]
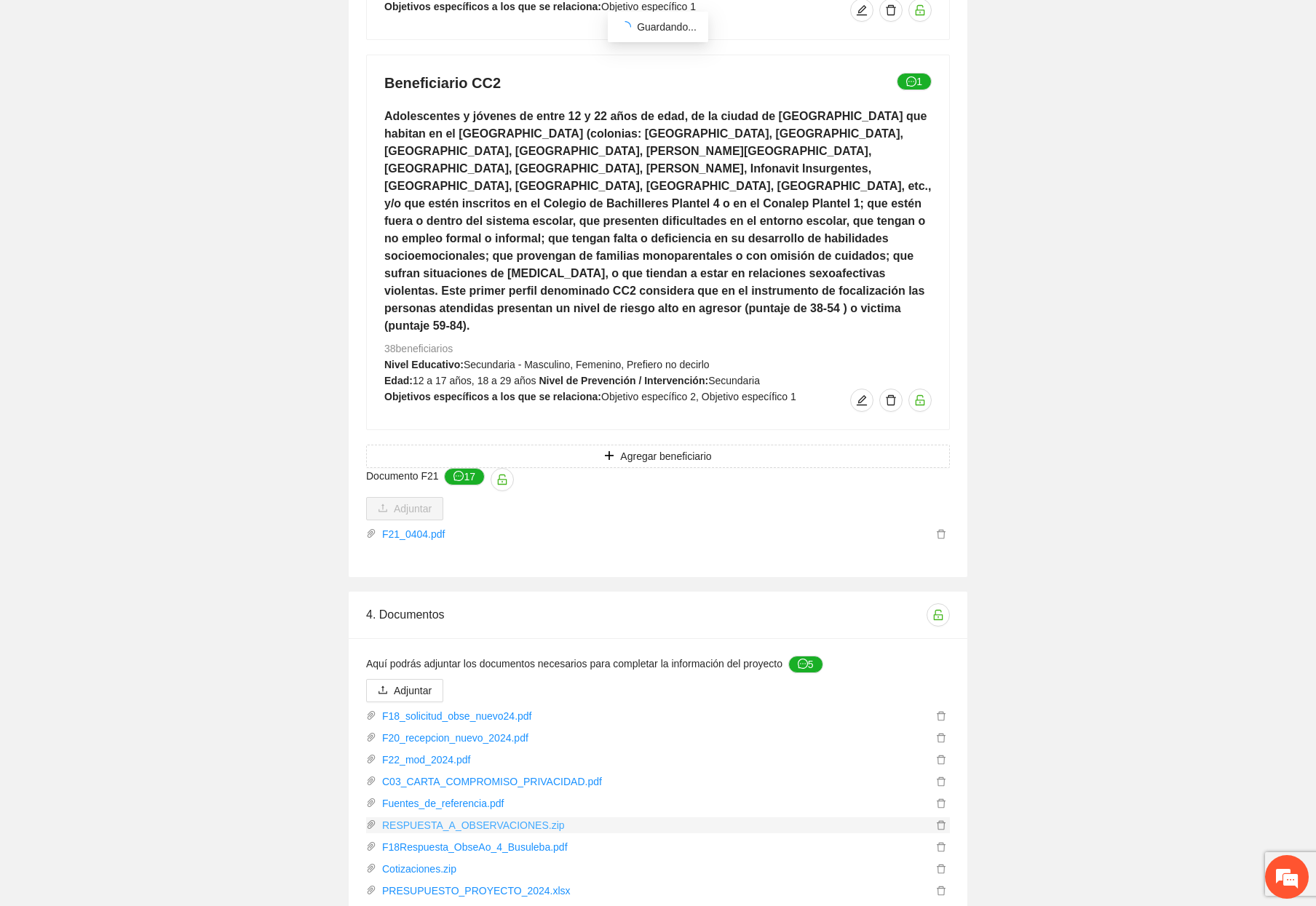
click at [449, 817] on link "RESPUESTA_A_OBSERVACIONES.zip" at bounding box center [654, 825] width 556 height 16
click at [415, 861] on link "Cotizaciones.zip" at bounding box center [654, 869] width 556 height 16
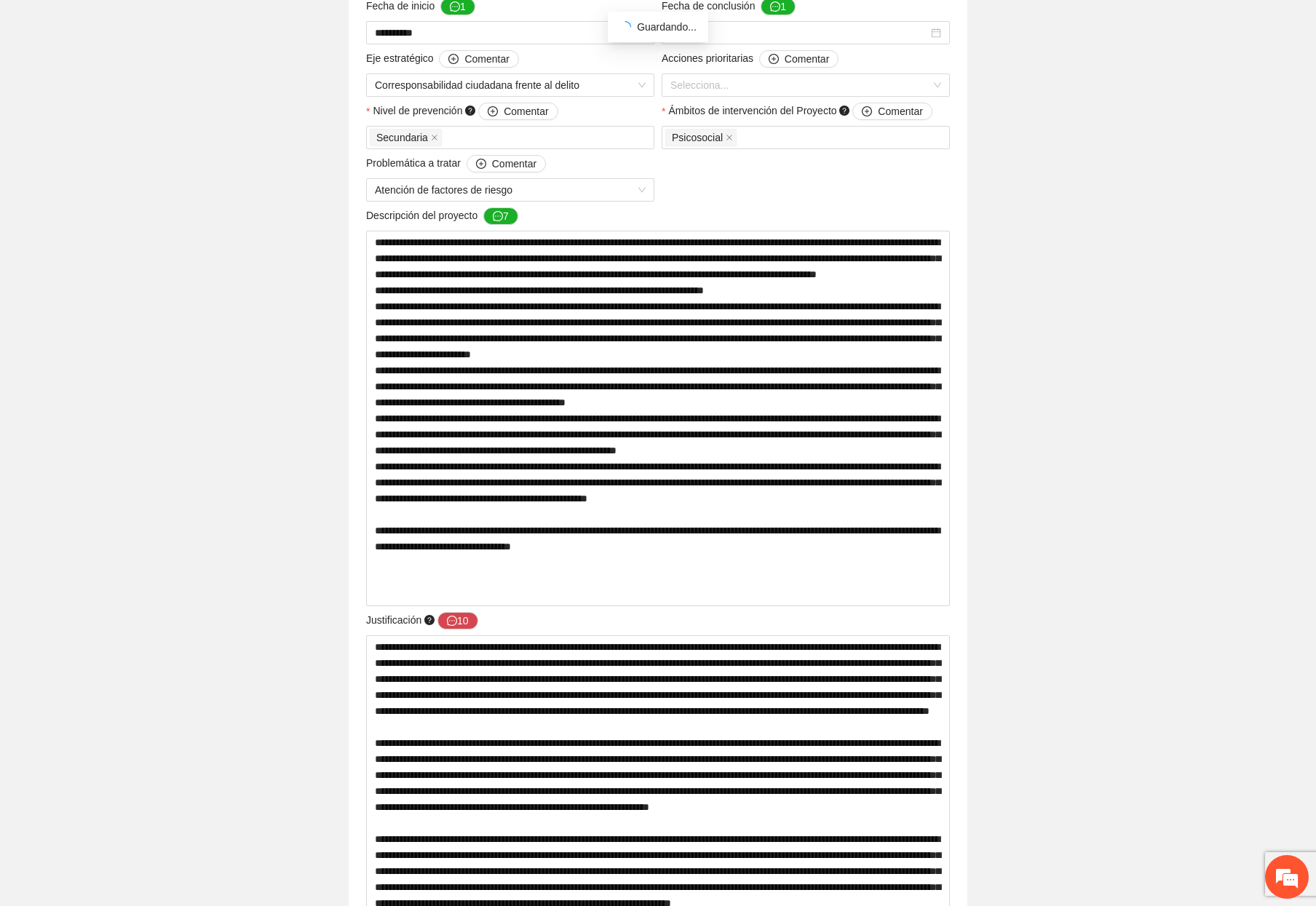
scroll to position [0, 0]
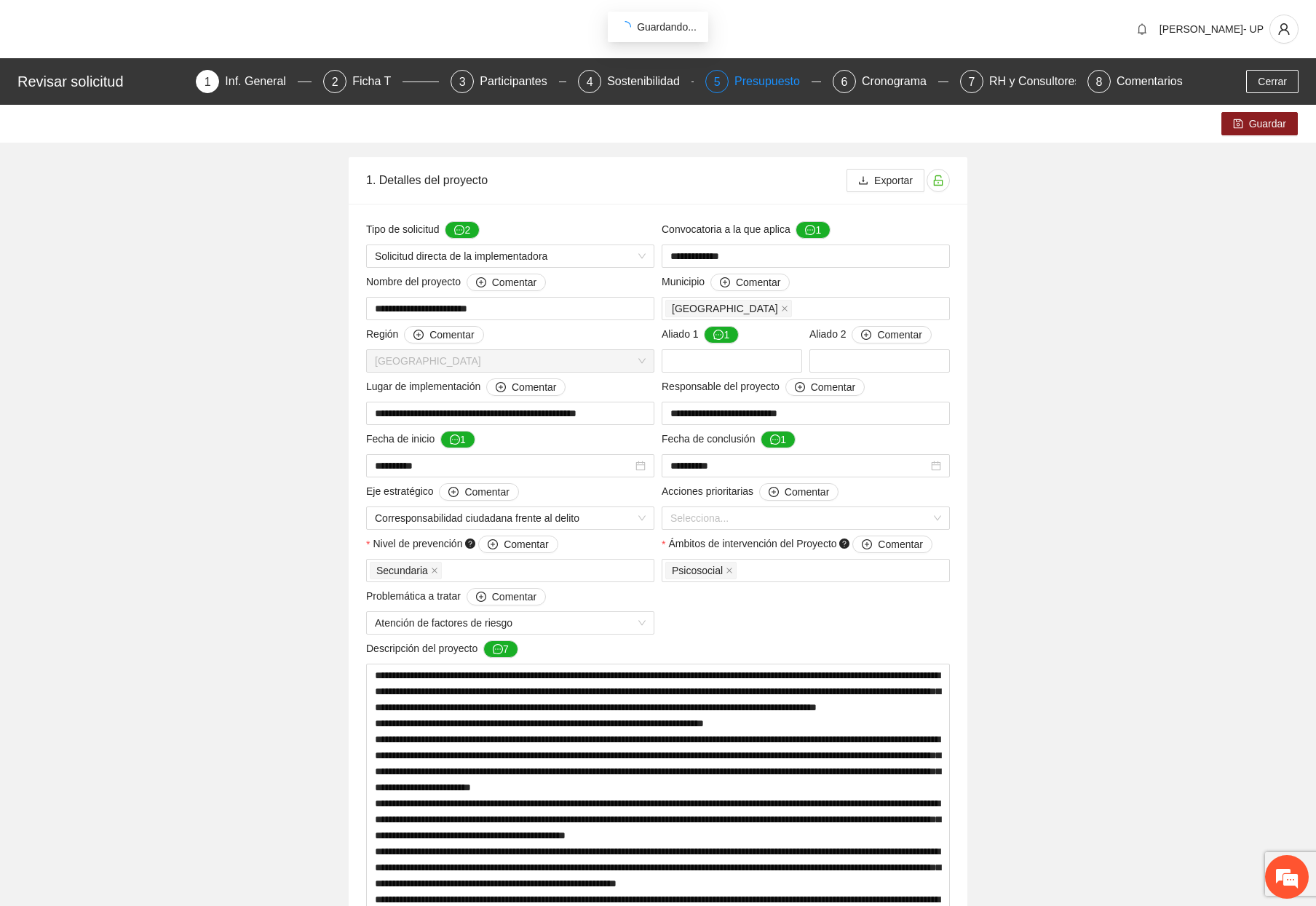
click at [754, 73] on div "Presupuesto" at bounding box center [773, 81] width 77 height 23
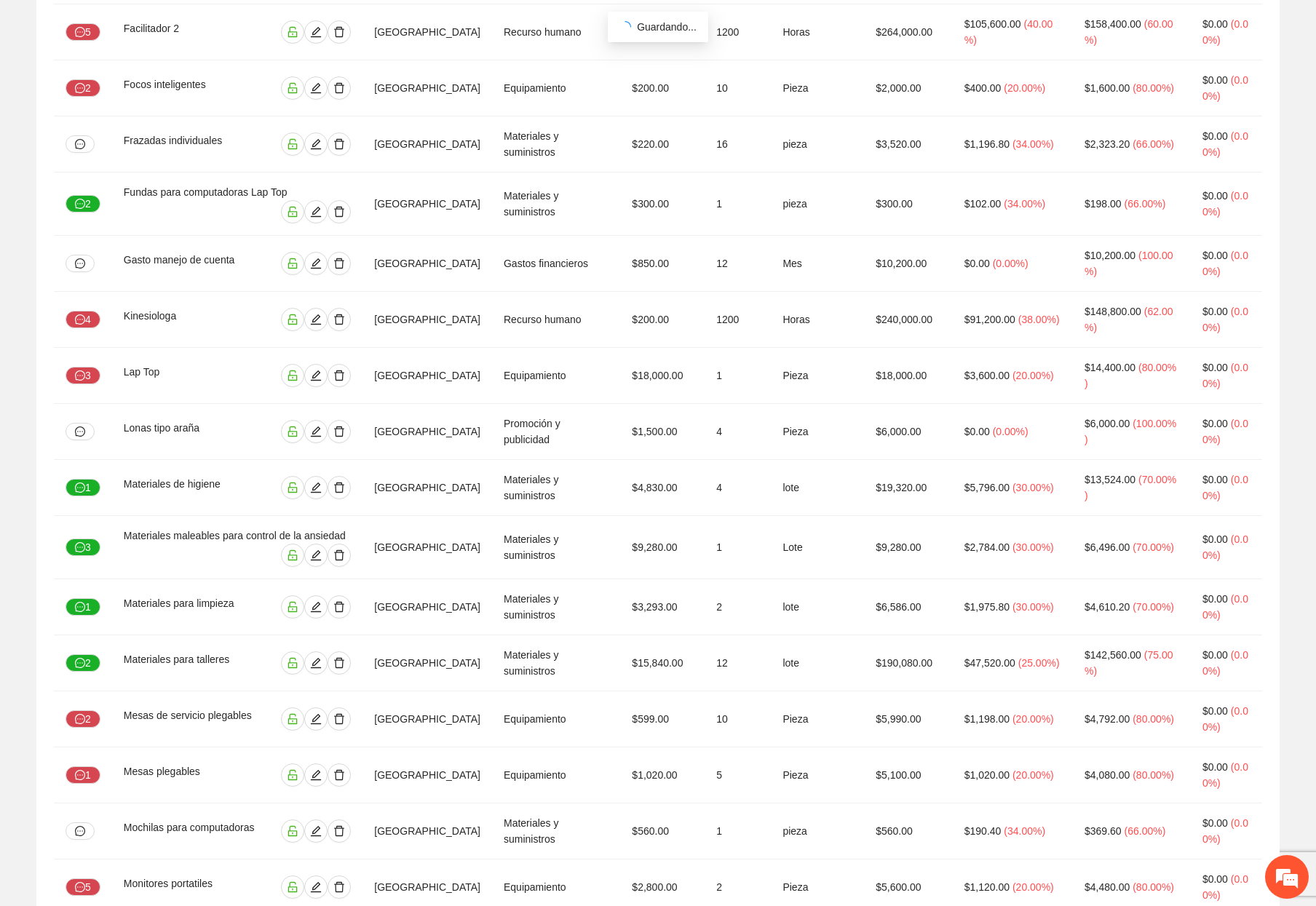
scroll to position [2333, 0]
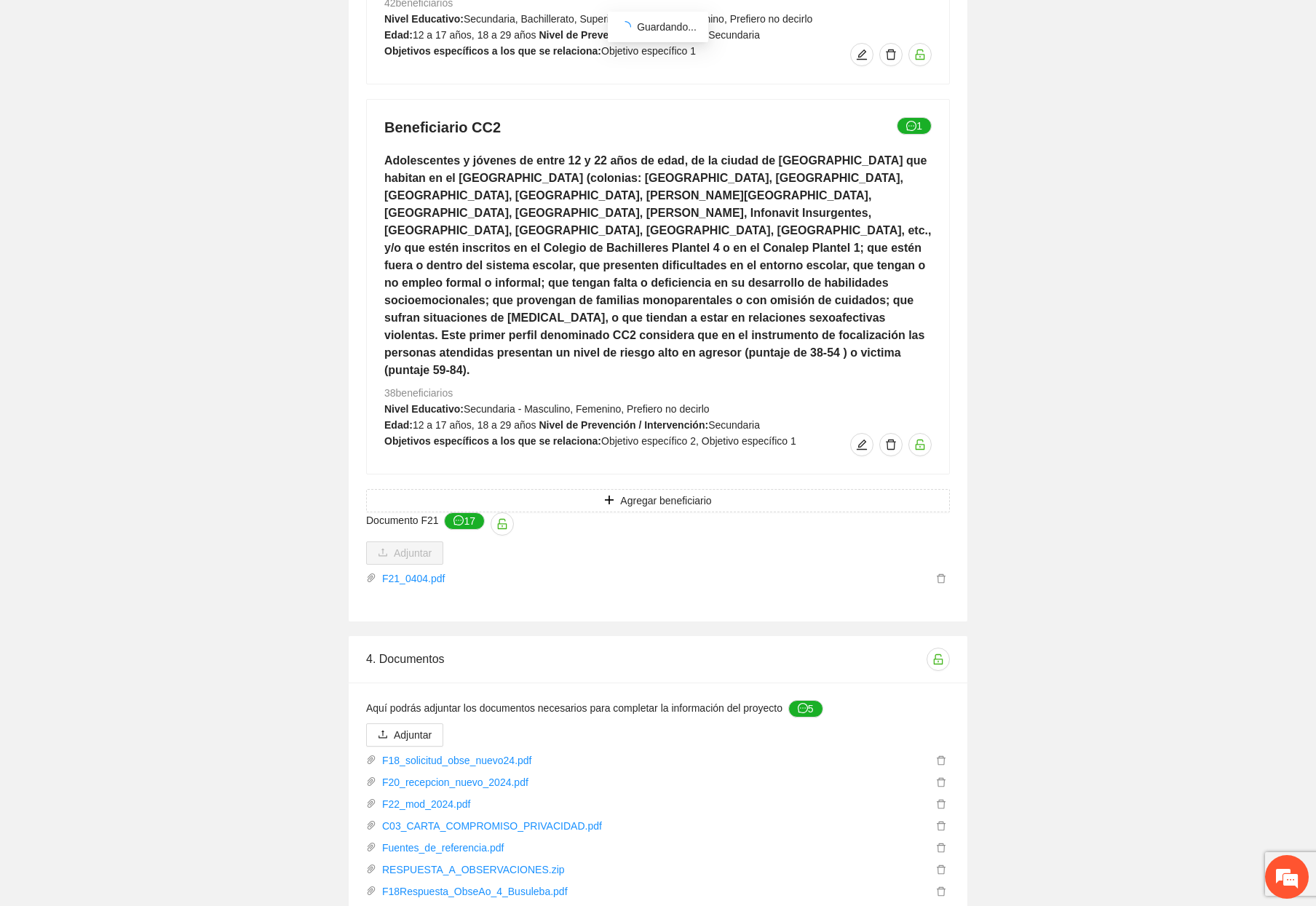
scroll to position [3228, 0]
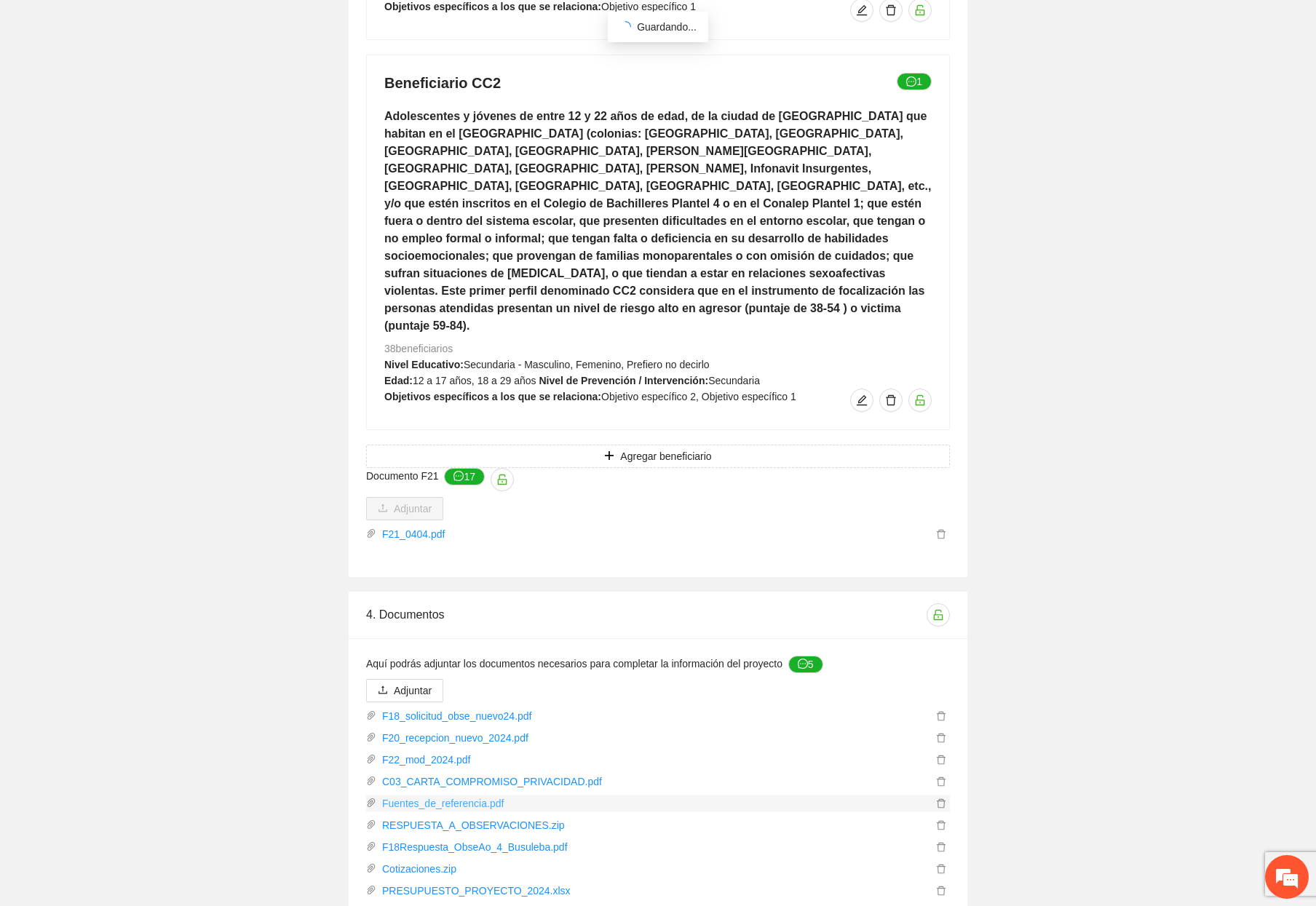
click at [428, 795] on link "Fuentes_de_referencia.pdf" at bounding box center [654, 803] width 556 height 16
click at [417, 904] on link "Presupuesto_y_Kits_.zip" at bounding box center [654, 912] width 556 height 16
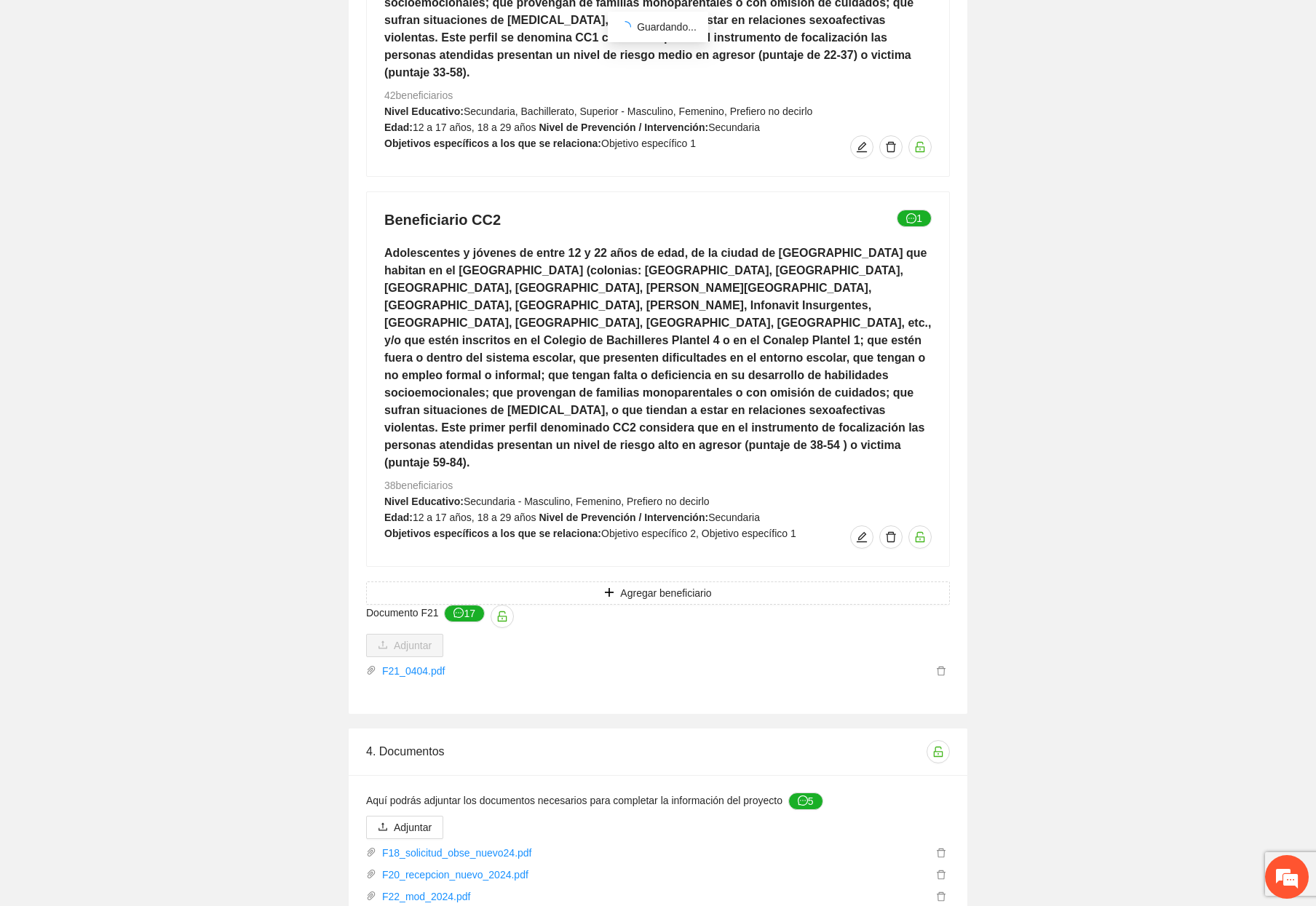
scroll to position [3082, 0]
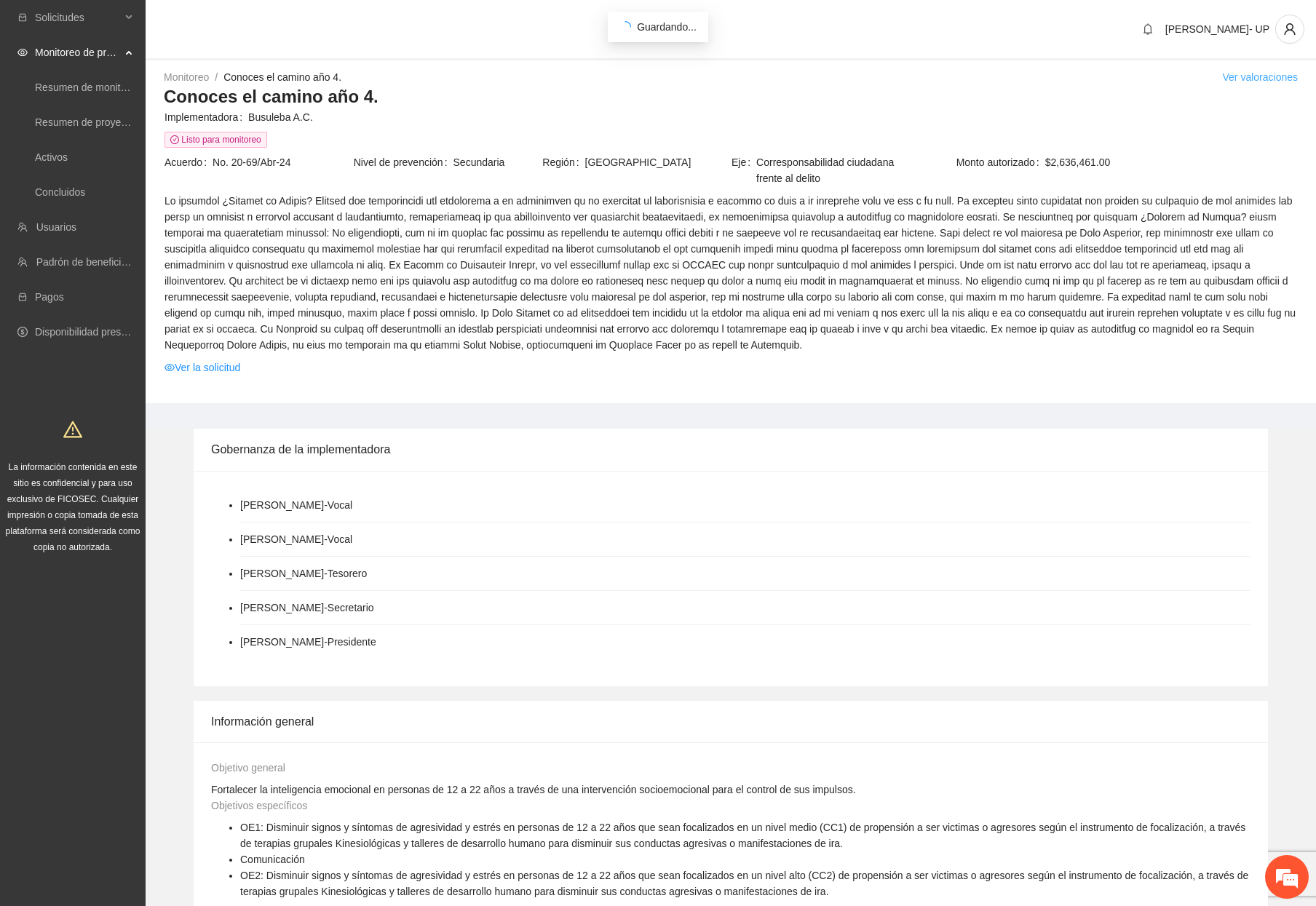
click at [1261, 78] on link "Ver valoraciones" at bounding box center [1259, 77] width 76 height 12
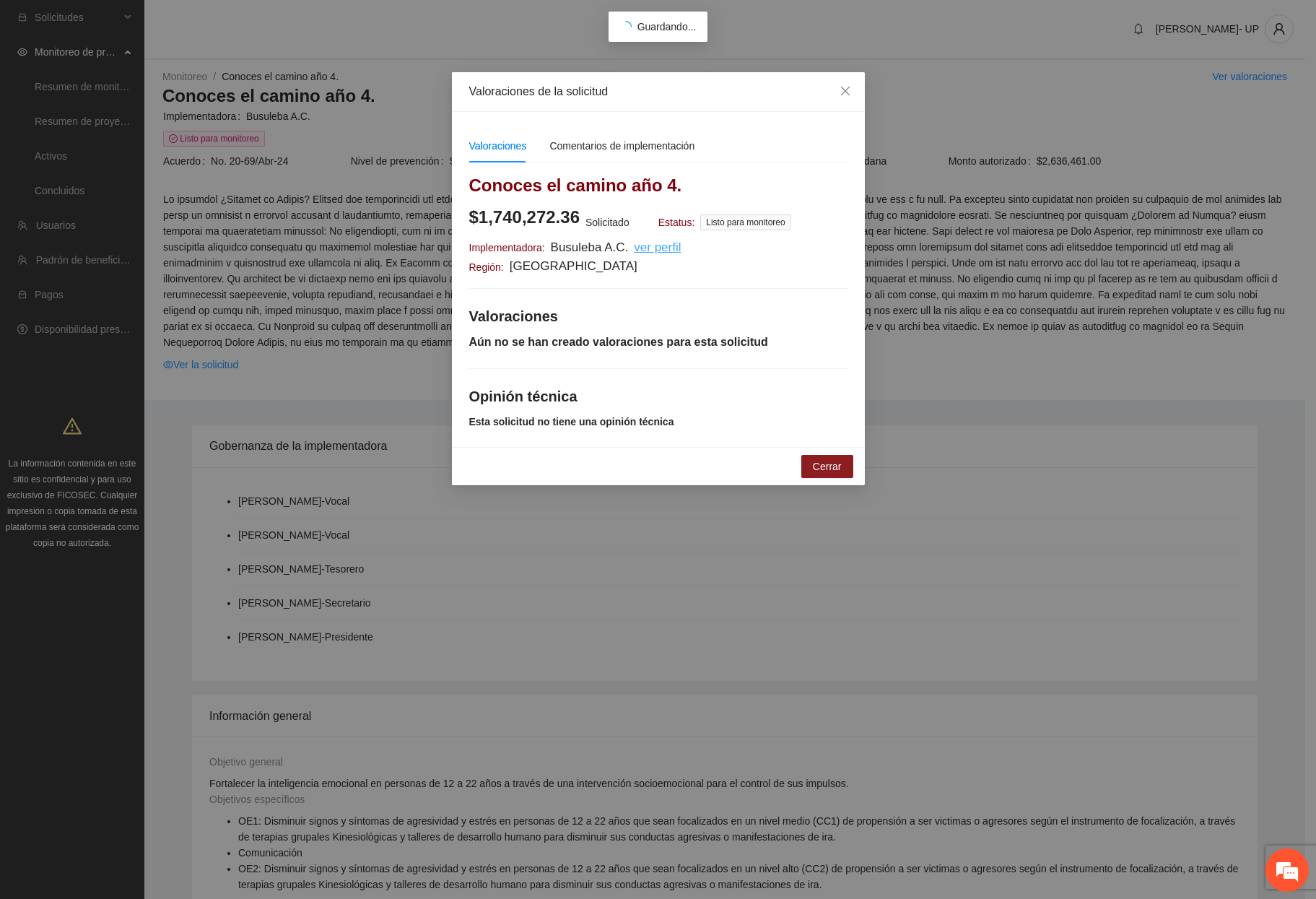
click at [641, 252] on u "ver perfil" at bounding box center [657, 247] width 47 height 13
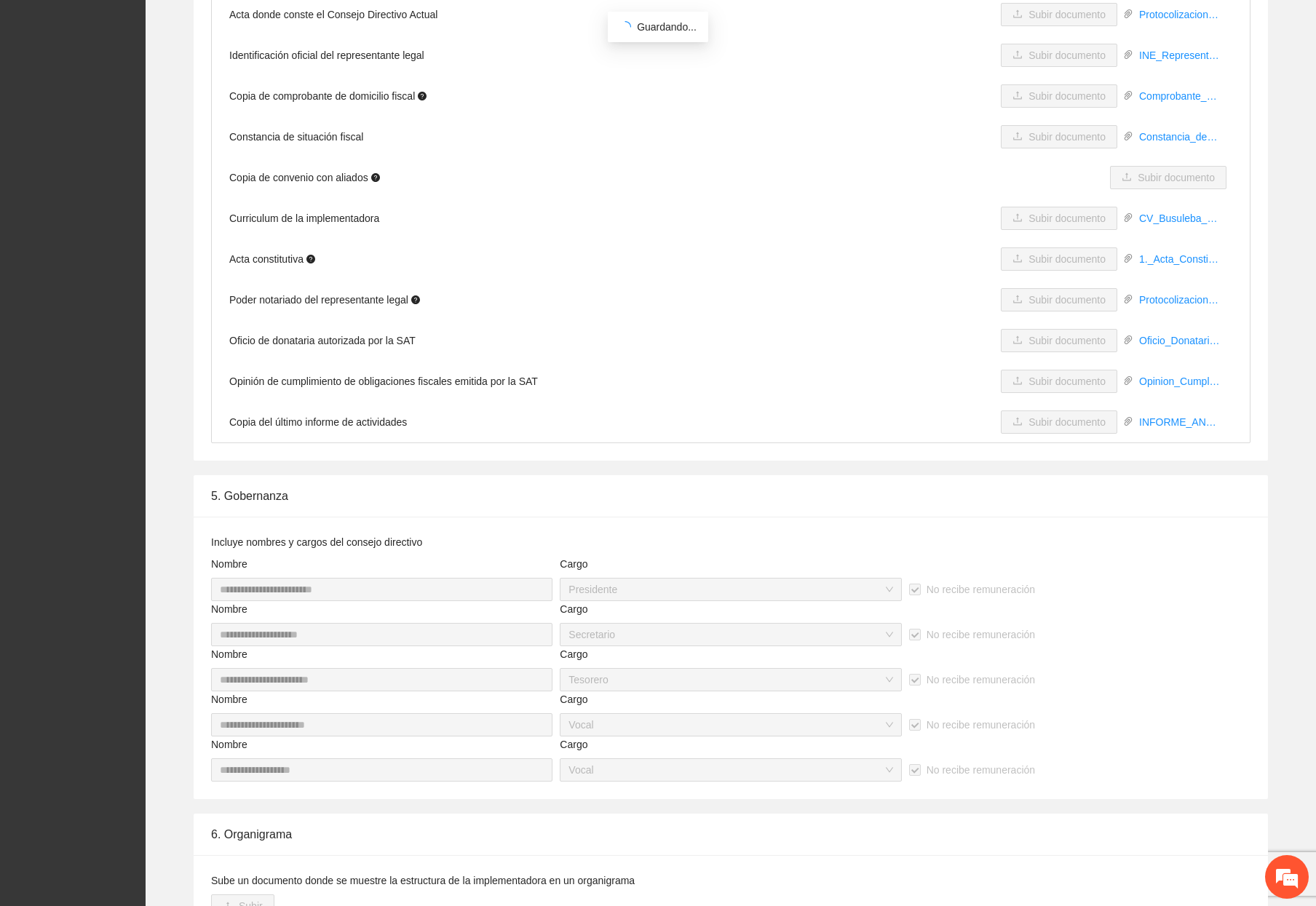
scroll to position [2938, 0]
